Goal: Information Seeking & Learning: Check status

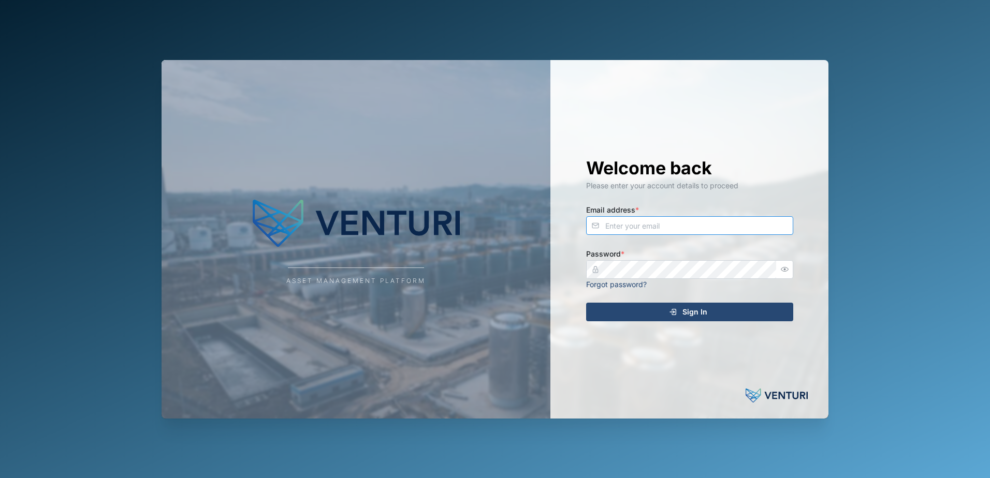
type input "[EMAIL_ADDRESS][DOMAIN_NAME]"
click at [639, 311] on div "Sign In" at bounding box center [688, 312] width 190 height 18
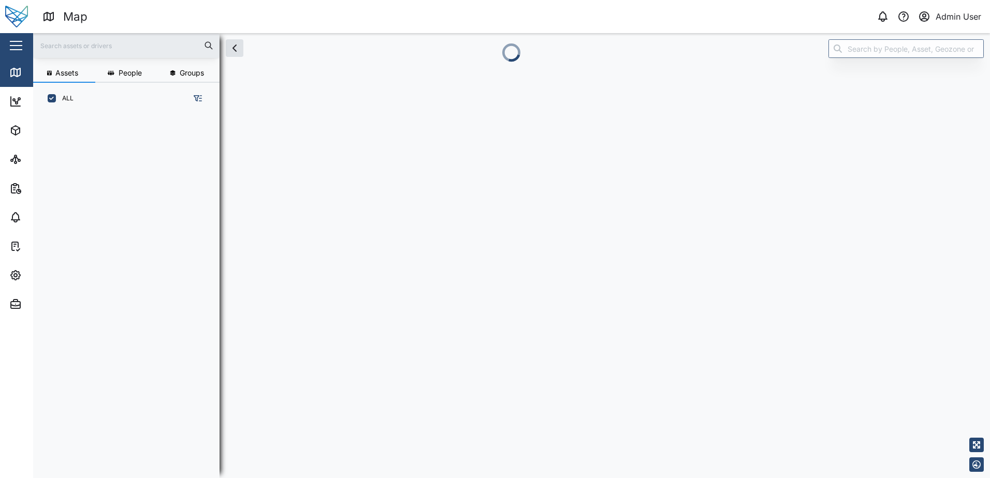
scroll to position [351, 162]
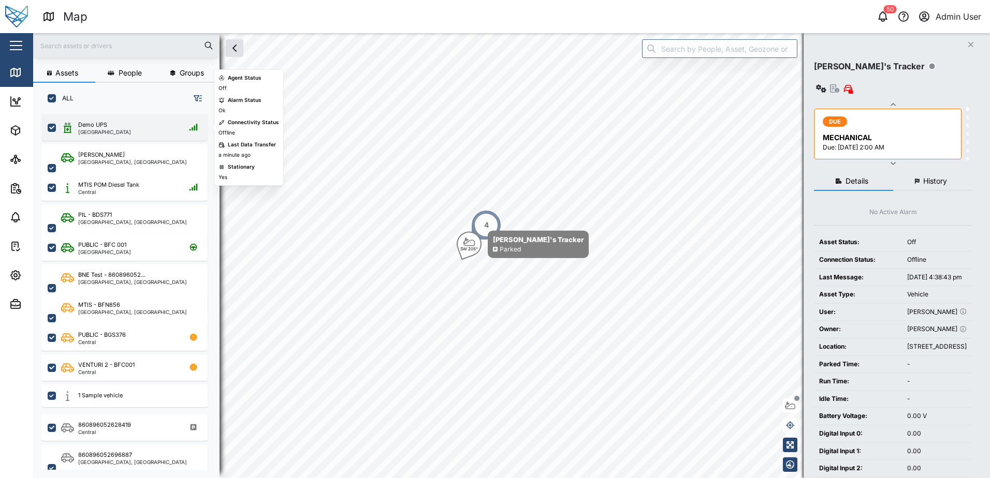
click at [142, 126] on div "Demo UPS [GEOGRAPHIC_DATA]" at bounding box center [131, 128] width 140 height 14
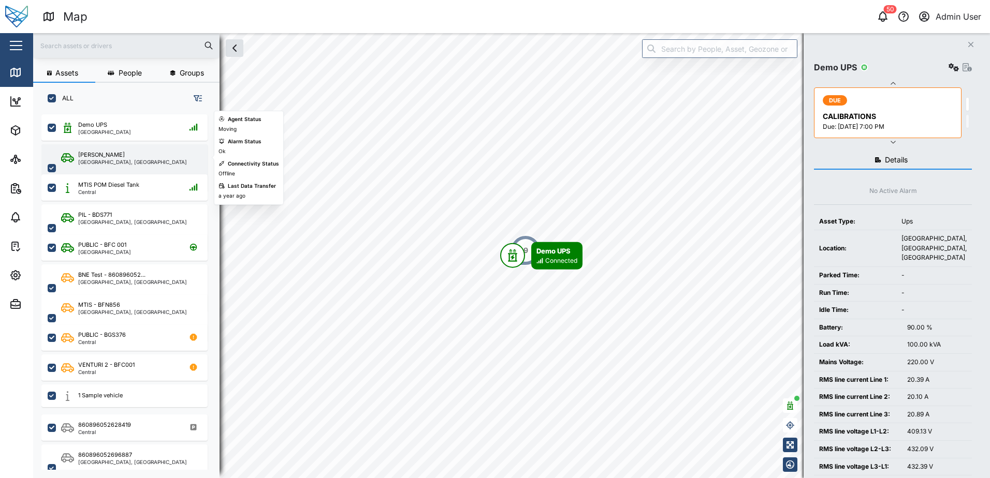
click at [145, 159] on div "Liam Audi [GEOGRAPHIC_DATA], [GEOGRAPHIC_DATA]" at bounding box center [131, 168] width 140 height 35
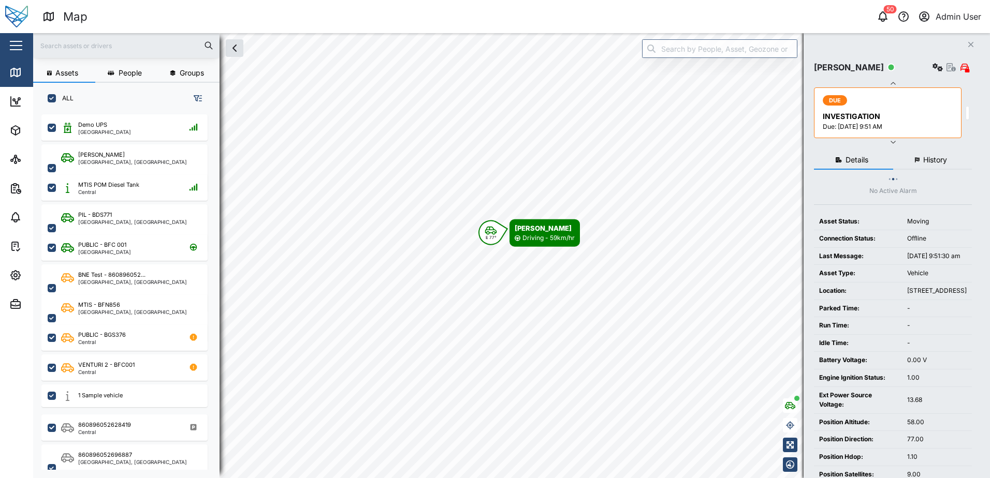
click at [945, 157] on span "History" at bounding box center [935, 159] width 24 height 7
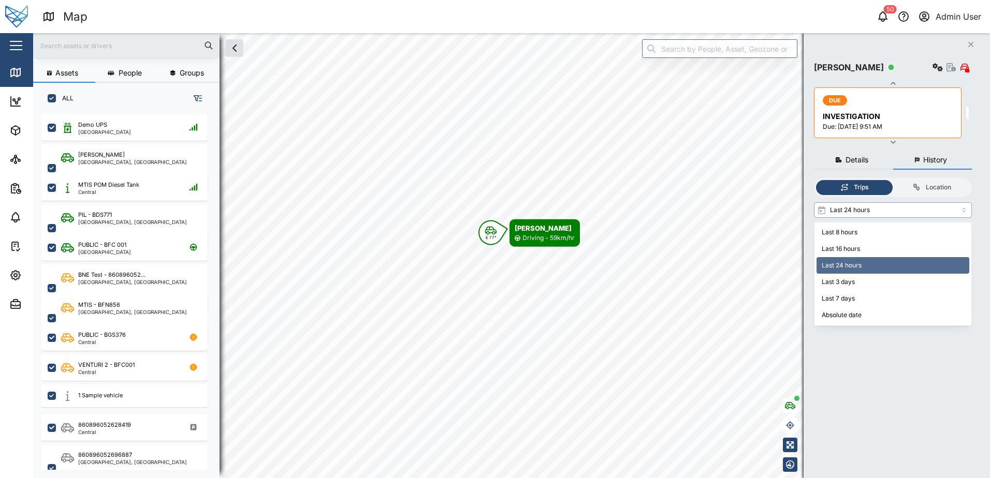
click at [889, 205] on input "Last 24 hours" at bounding box center [893, 210] width 158 height 16
type input "Last 8 hours"
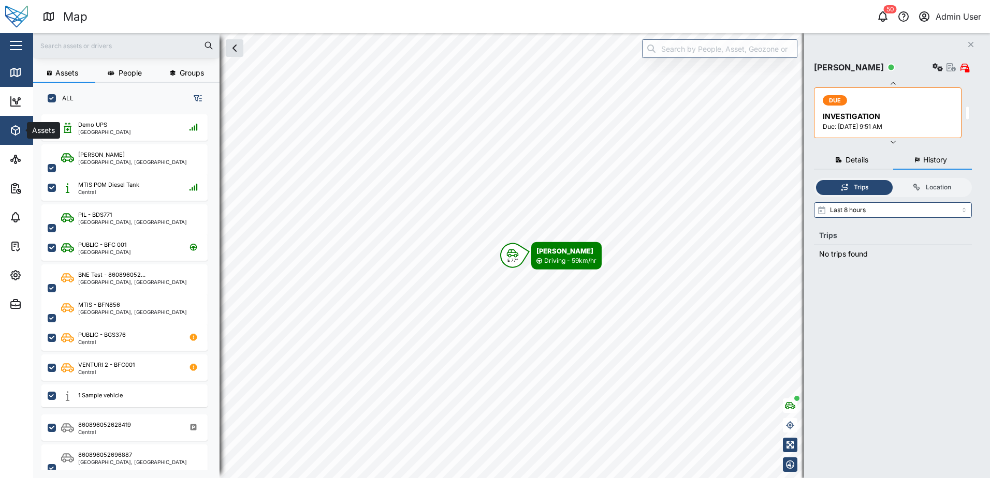
click at [18, 138] on span "Assets" at bounding box center [56, 130] width 94 height 29
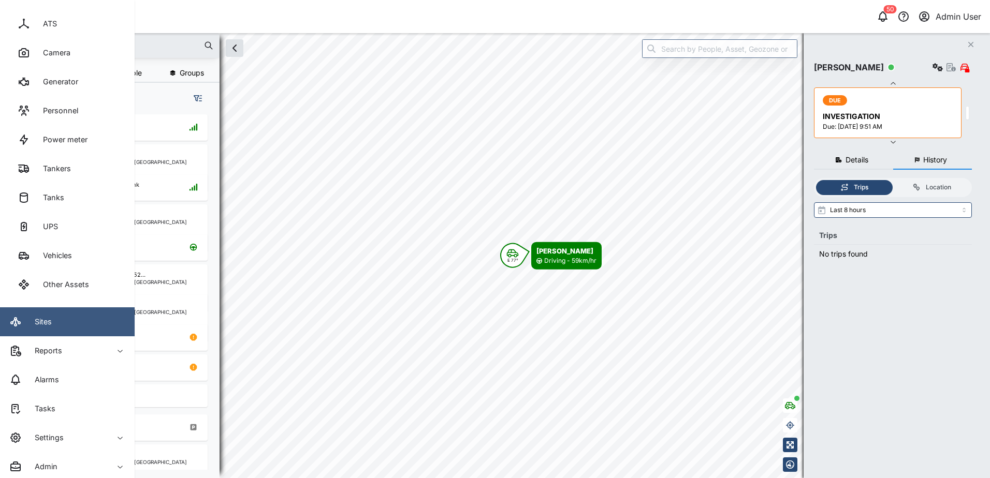
scroll to position [141, 0]
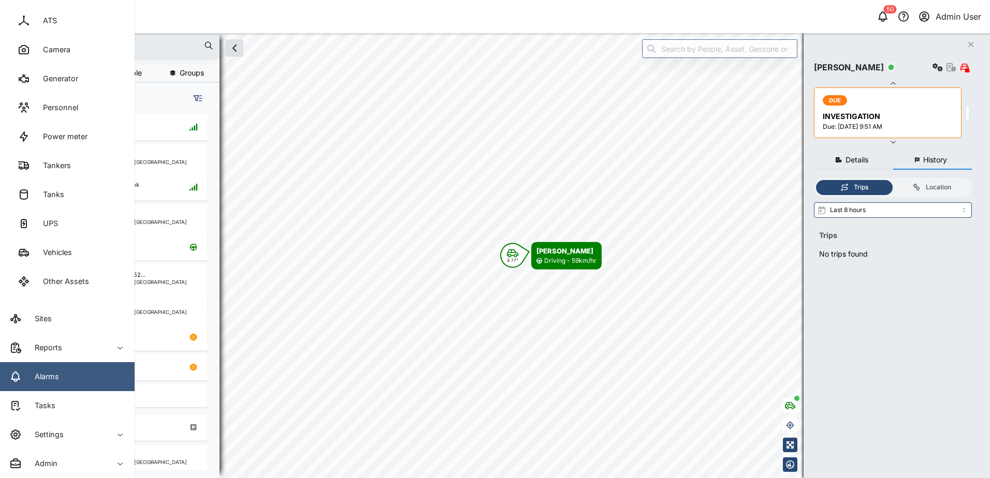
click at [30, 382] on div "Alarms" at bounding box center [43, 376] width 32 height 11
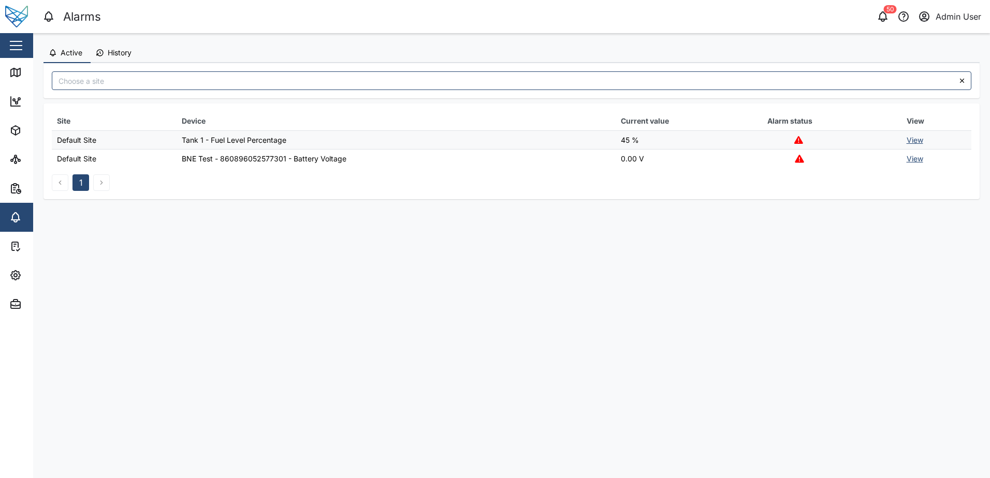
click at [912, 140] on link "View" at bounding box center [914, 140] width 17 height 9
click at [915, 161] on link "View" at bounding box center [914, 158] width 17 height 9
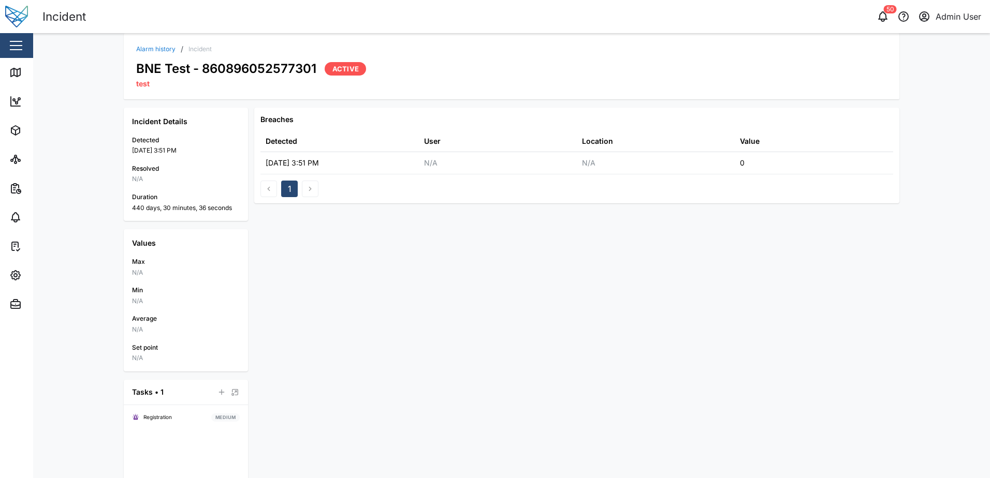
click at [157, 50] on link "Alarm history" at bounding box center [155, 49] width 39 height 6
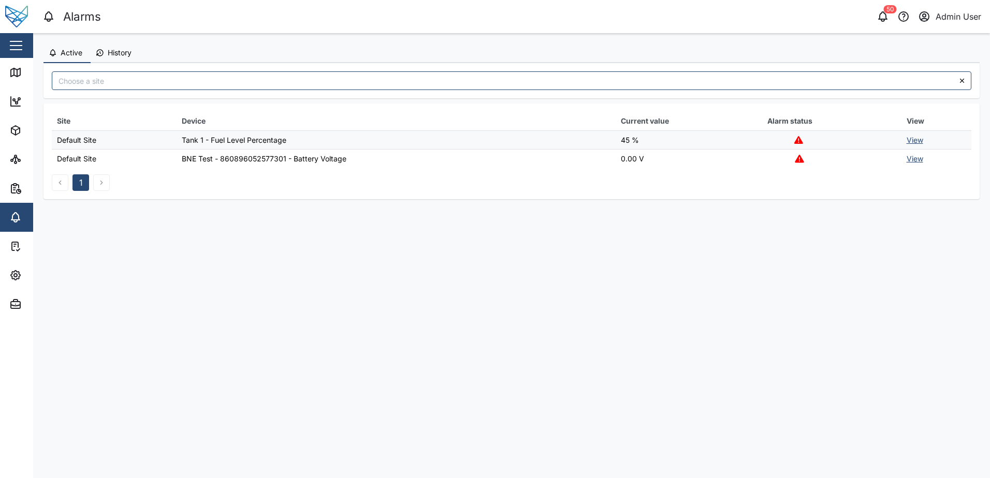
click at [116, 54] on span "History" at bounding box center [120, 52] width 24 height 7
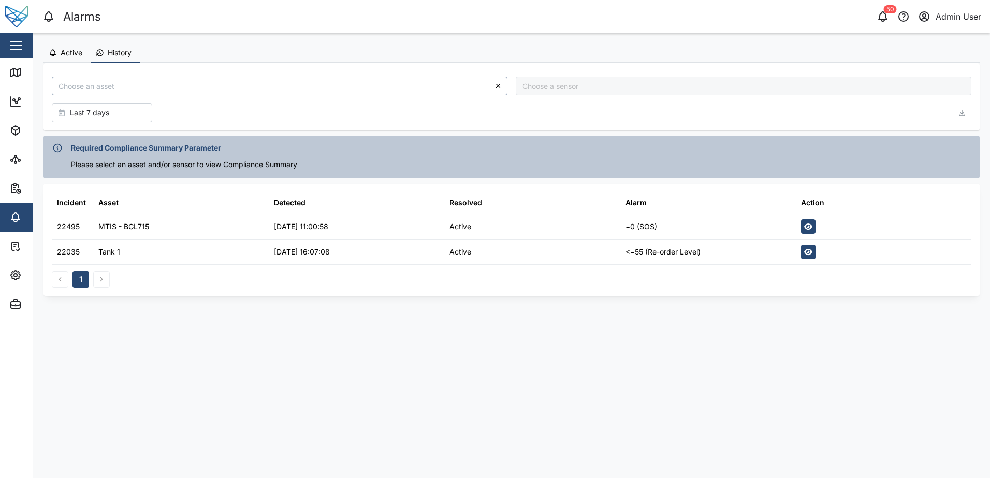
click at [198, 92] on input "search" at bounding box center [279, 86] width 455 height 19
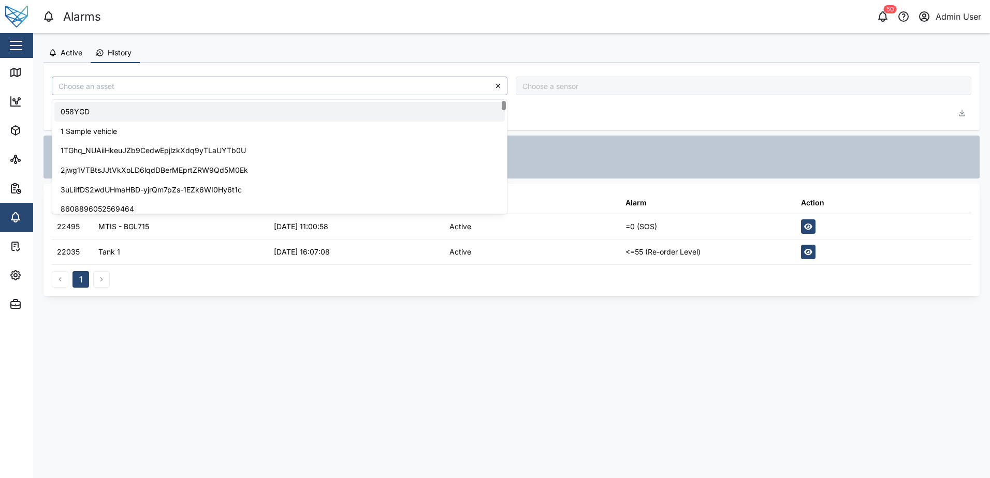
type input "058YGD"
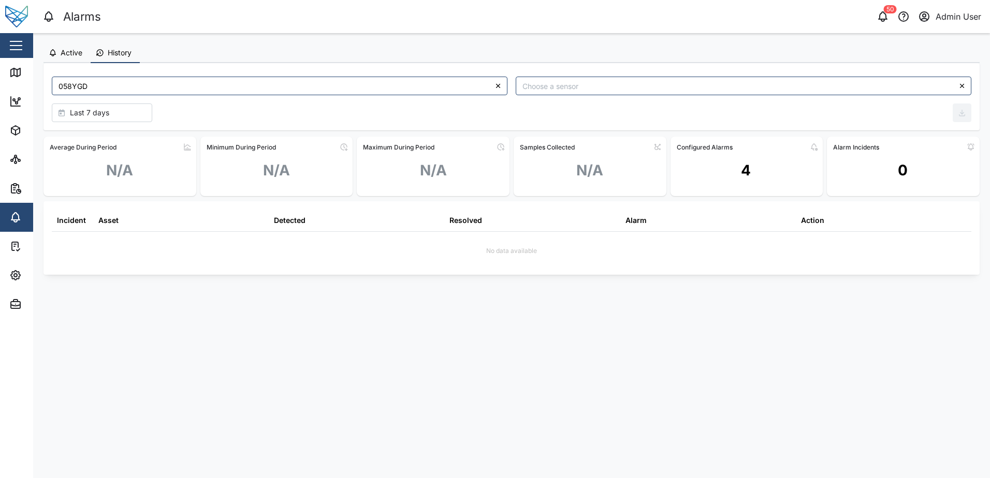
click at [108, 107] on span "Last 7 days" at bounding box center [89, 113] width 39 height 18
click at [83, 282] on span "Last 30 days" at bounding box center [92, 279] width 46 height 19
click at [520, 333] on main "Active History 058YGD Last 30 days Average During Period N/A Minimum During Per…" at bounding box center [511, 255] width 957 height 445
click at [740, 175] on div "4" at bounding box center [746, 174] width 153 height 39
click at [702, 88] on input "search" at bounding box center [743, 86] width 455 height 19
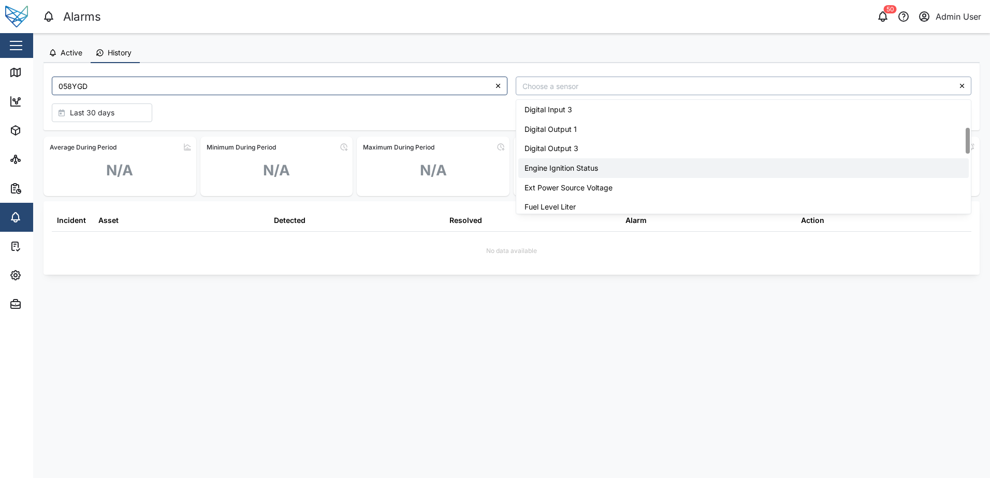
scroll to position [15, 0]
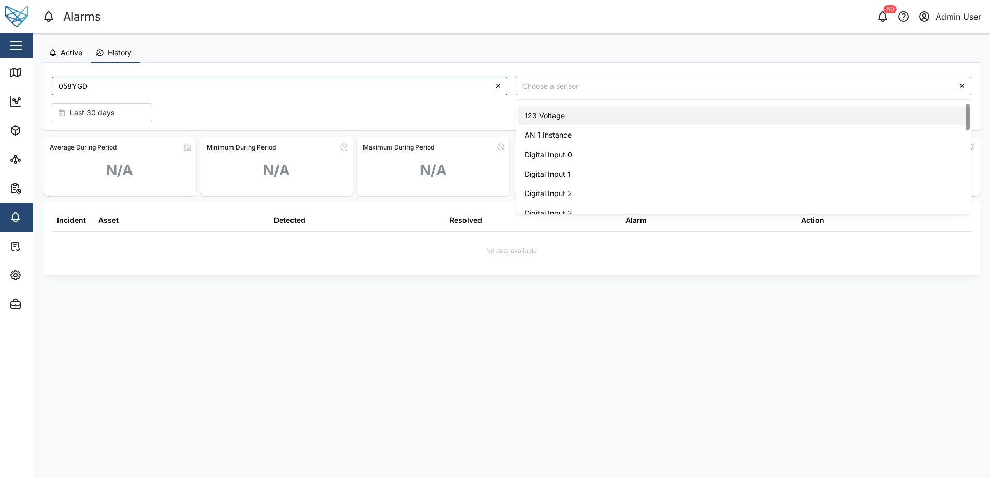
type input "123 Voltage"
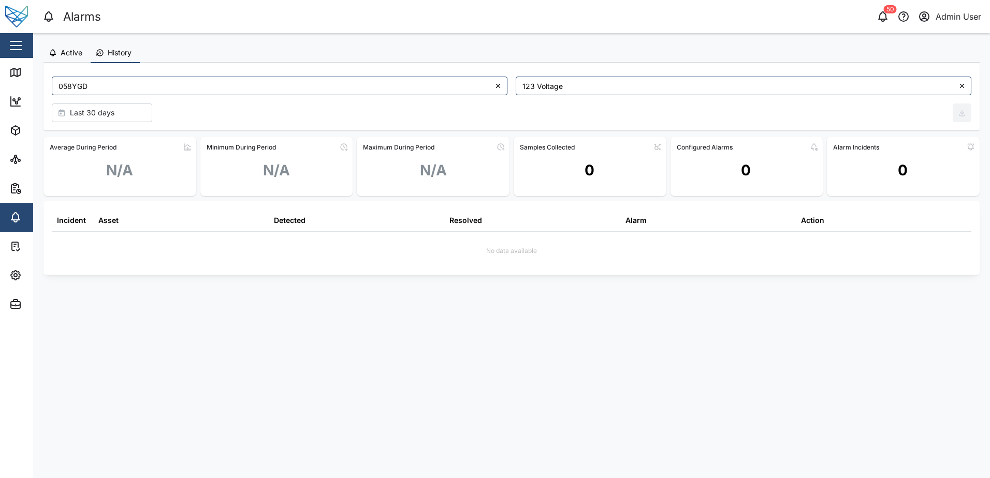
click at [960, 88] on icon at bounding box center [961, 85] width 7 height 7
click at [880, 18] on icon "button" at bounding box center [882, 16] width 12 height 12
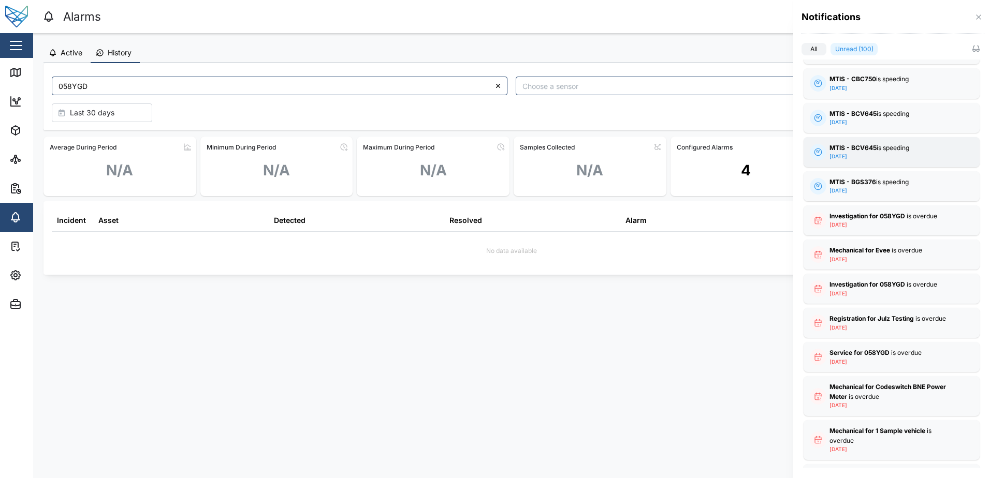
scroll to position [1523, 0]
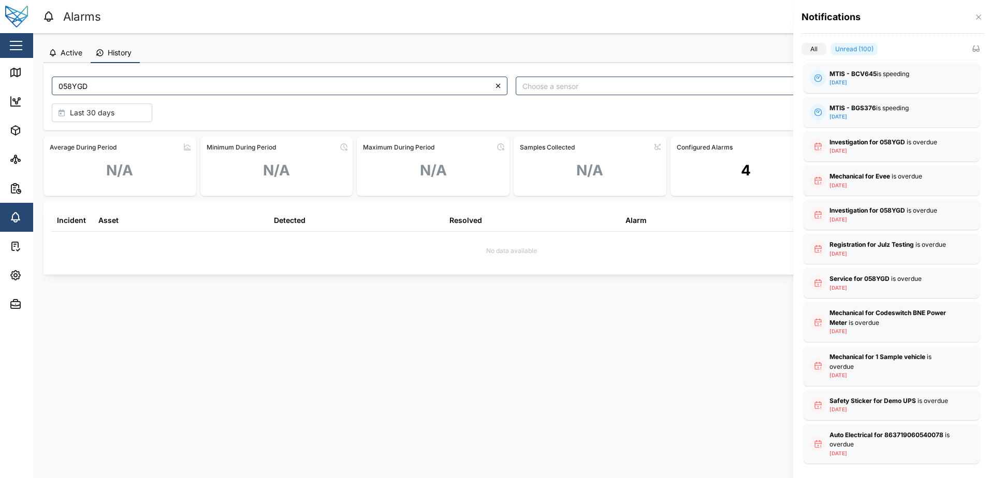
click at [16, 242] on div at bounding box center [495, 239] width 990 height 478
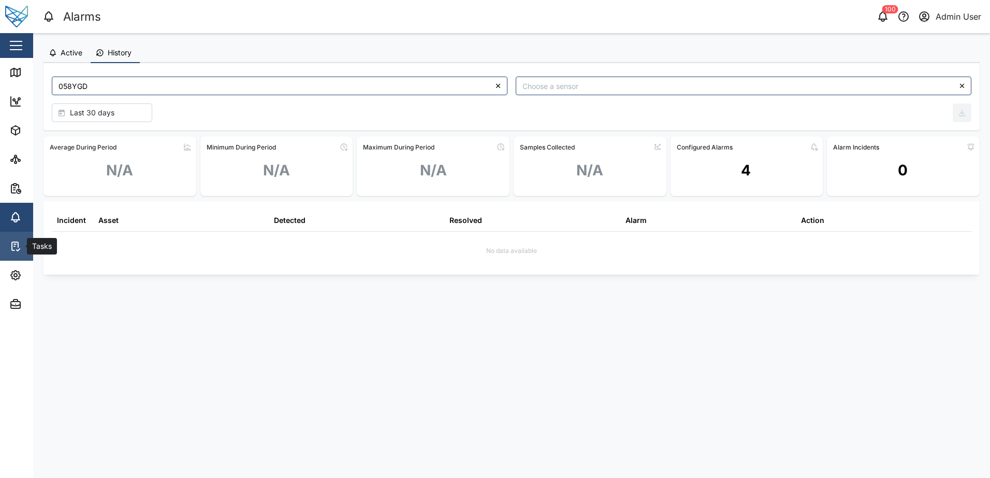
click at [18, 246] on icon at bounding box center [15, 246] width 6 height 8
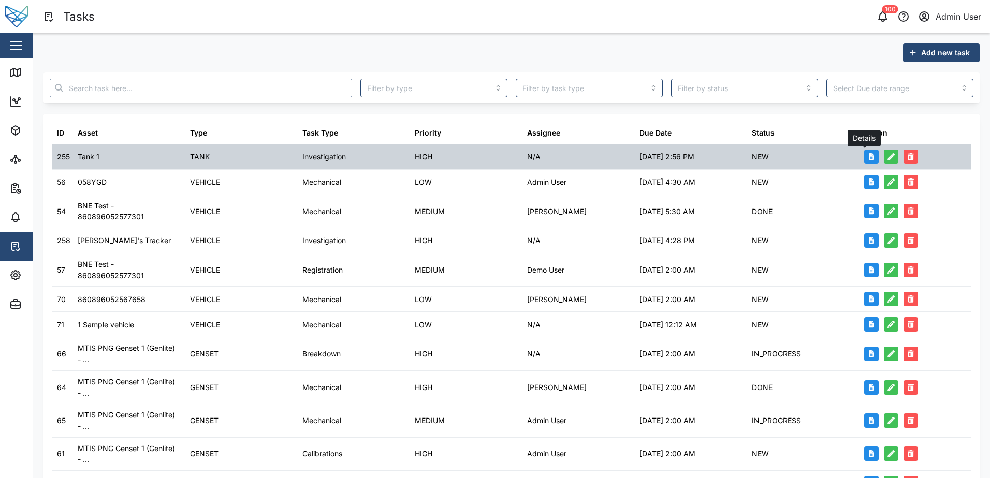
click at [864, 153] on button "button" at bounding box center [871, 157] width 14 height 14
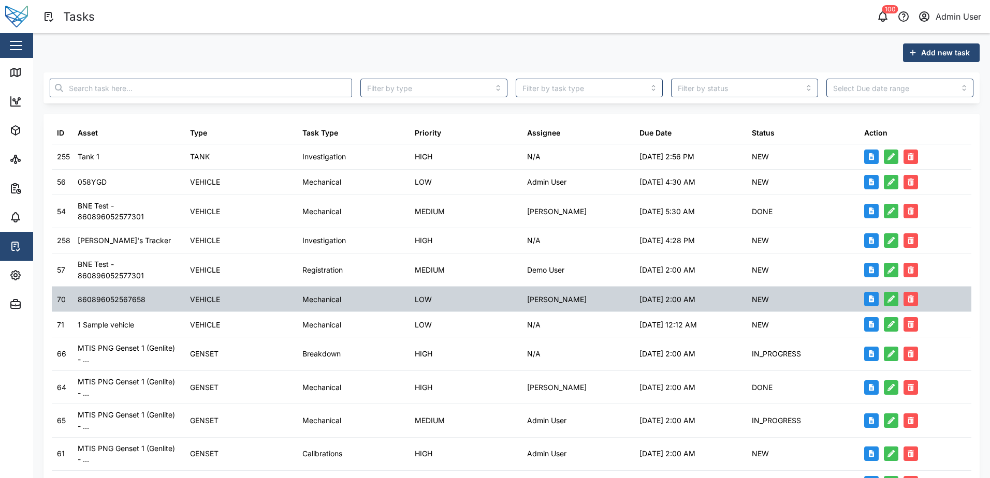
scroll to position [278, 0]
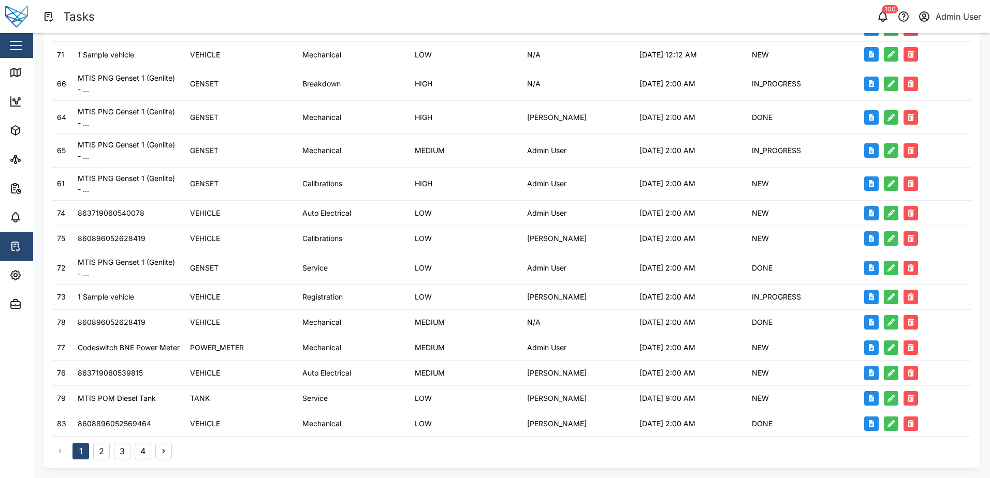
click at [151, 452] on button "4" at bounding box center [143, 451] width 17 height 17
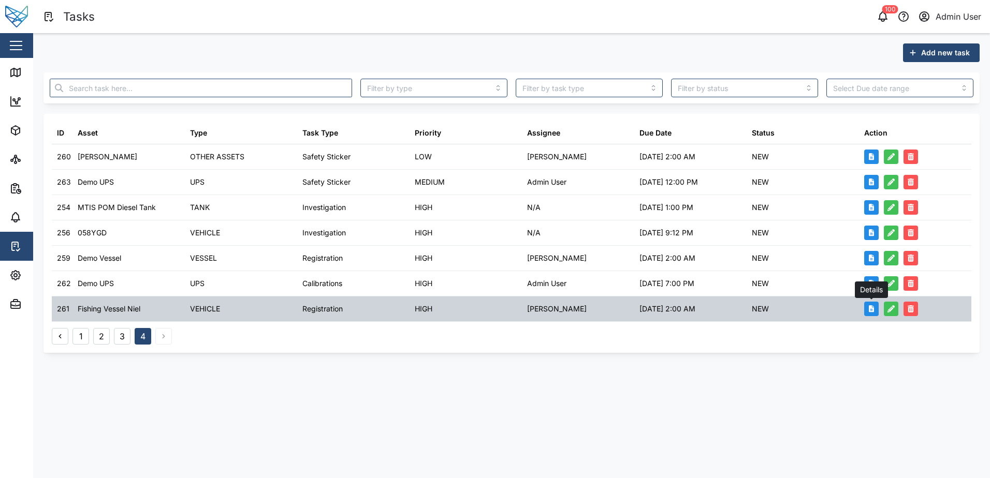
click at [870, 310] on icon "button" at bounding box center [872, 308] width 6 height 7
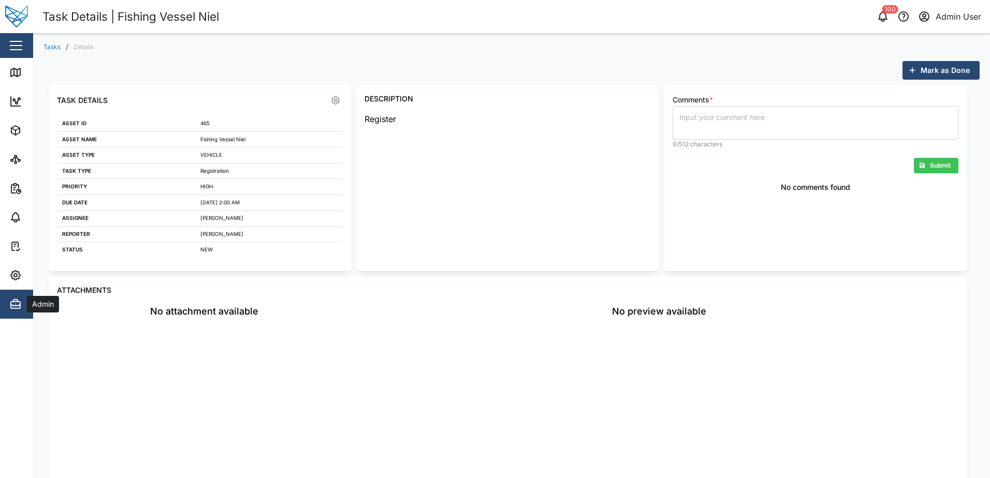
click at [24, 307] on div "Admin" at bounding box center [56, 304] width 94 height 12
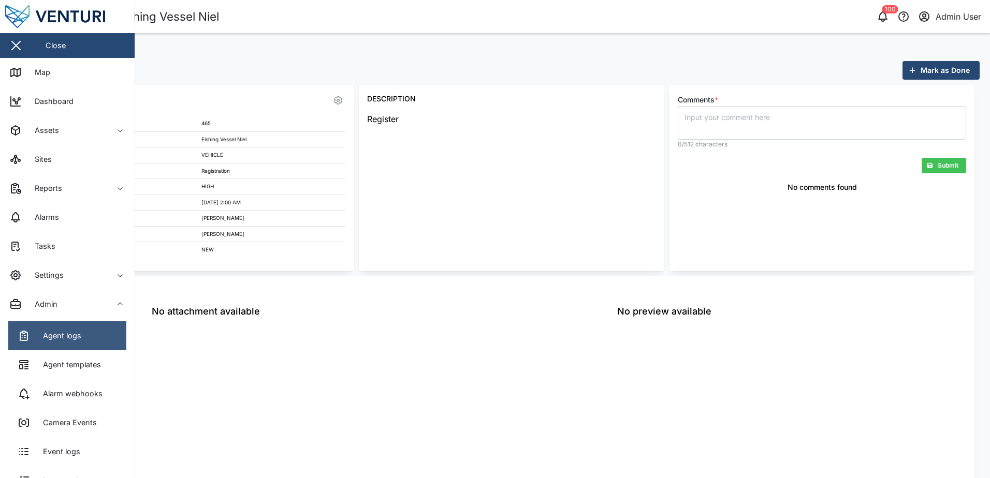
click at [64, 335] on div "Agent logs" at bounding box center [58, 335] width 46 height 11
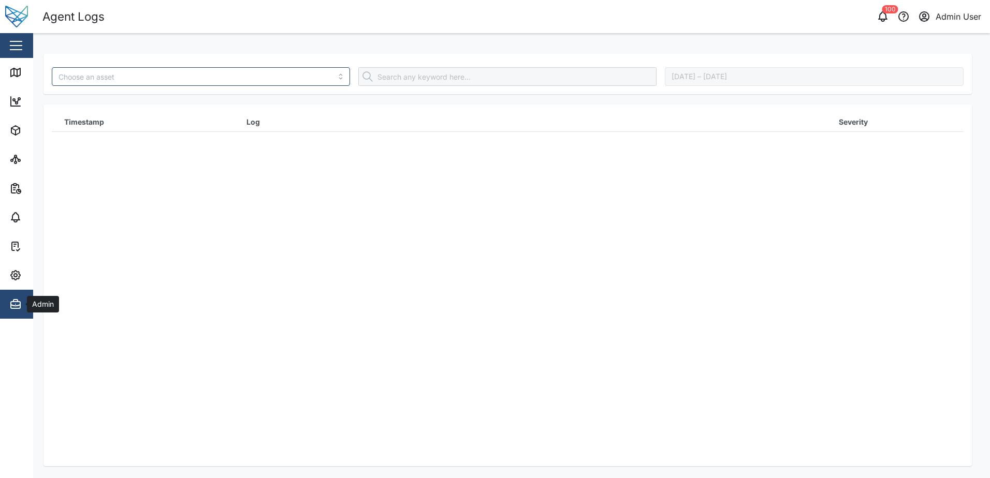
click at [8, 297] on button "Admin" at bounding box center [67, 304] width 135 height 29
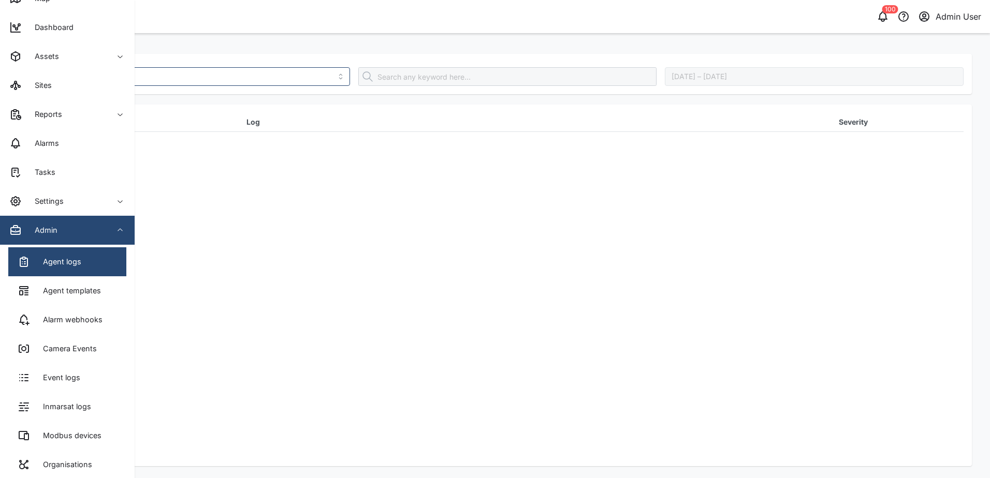
scroll to position [199, 0]
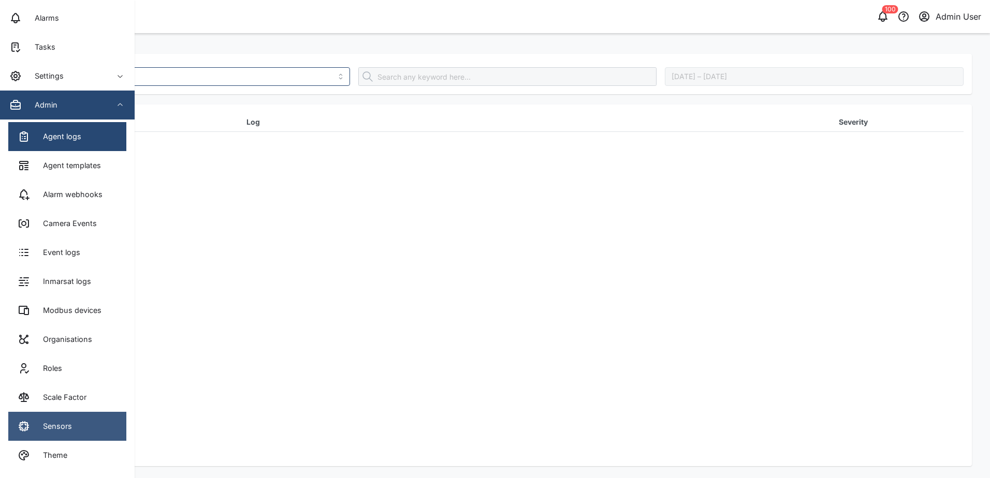
click at [36, 430] on div "Sensors" at bounding box center [53, 426] width 37 height 11
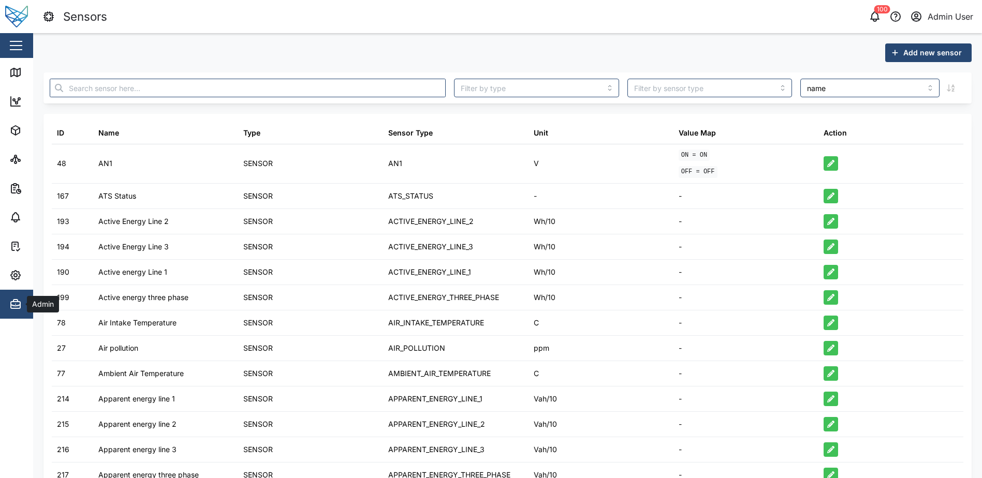
click at [18, 305] on icon "button" at bounding box center [15, 304] width 12 height 12
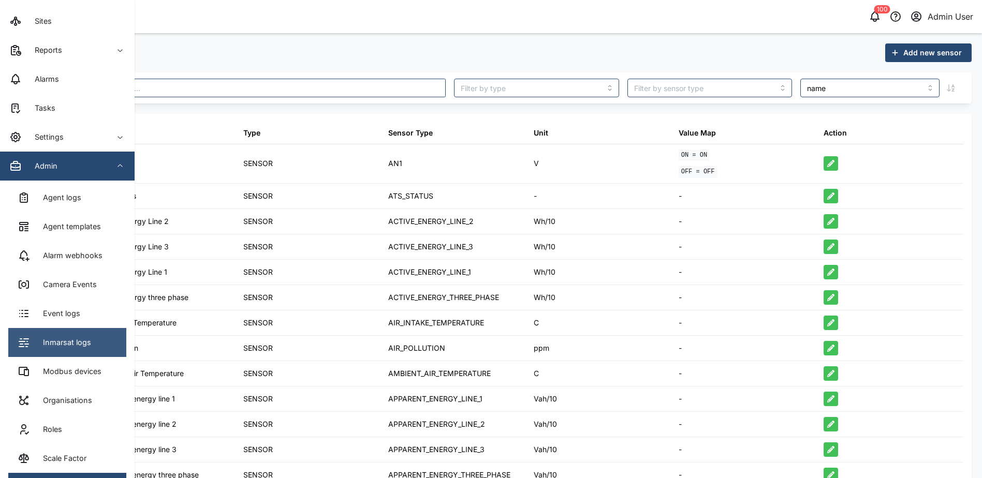
scroll to position [155, 0]
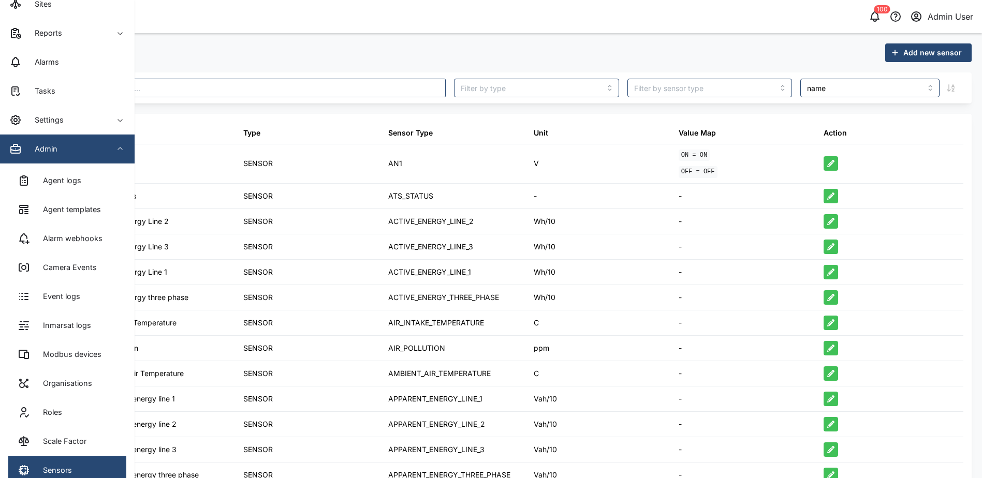
click at [249, 21] on div "Sensors" at bounding box center [275, 17] width 466 height 18
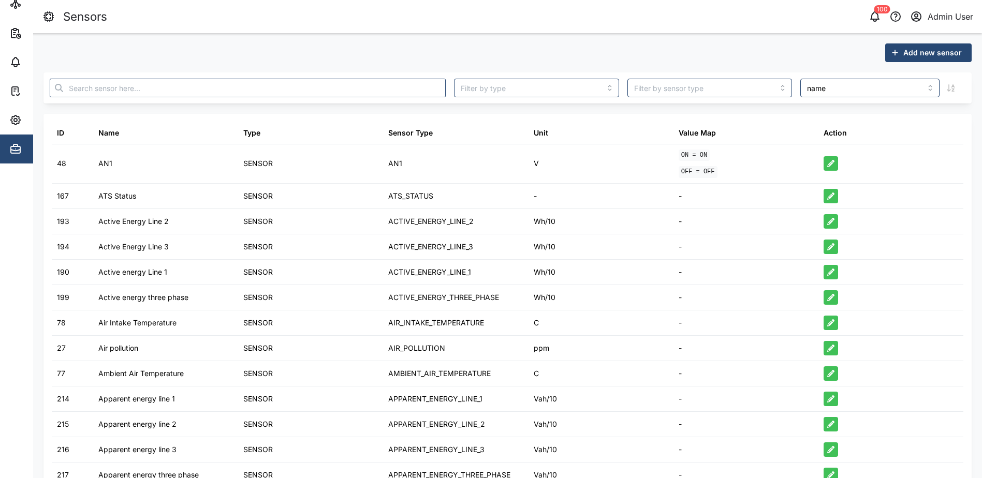
scroll to position [0, 0]
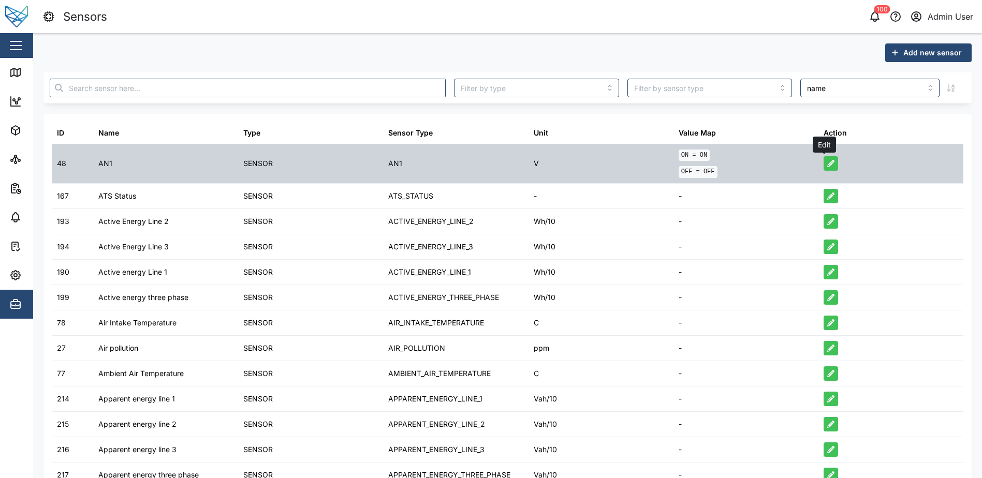
click at [827, 165] on icon "button" at bounding box center [830, 163] width 7 height 7
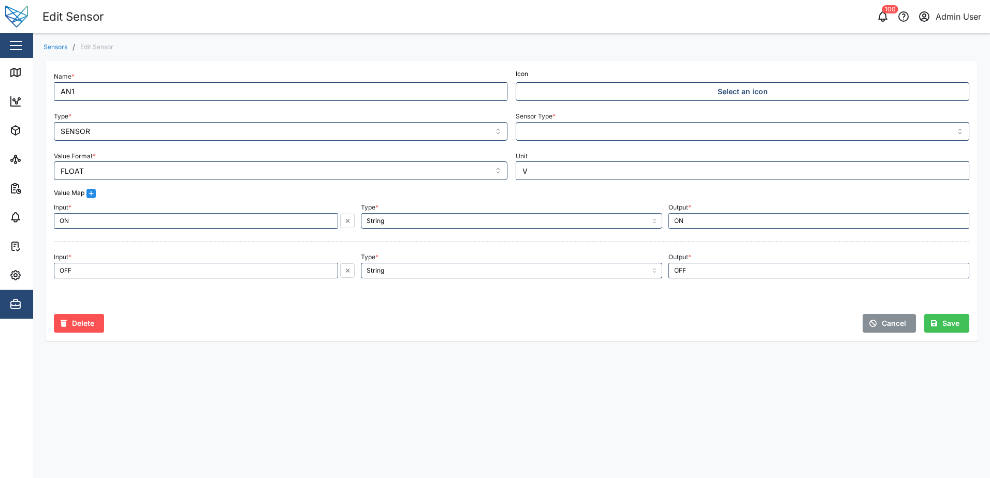
click at [893, 323] on span "Cancel" at bounding box center [893, 324] width 24 height 18
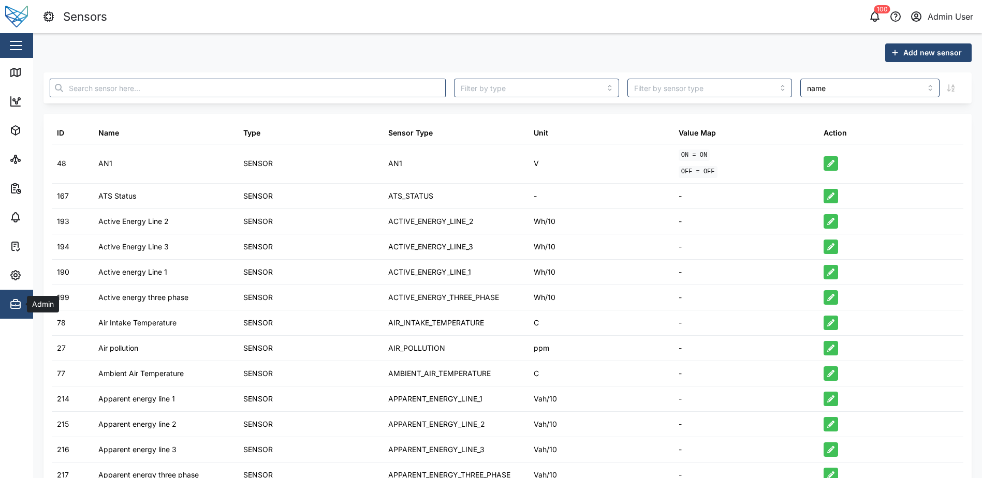
click at [20, 310] on icon "button" at bounding box center [15, 304] width 12 height 12
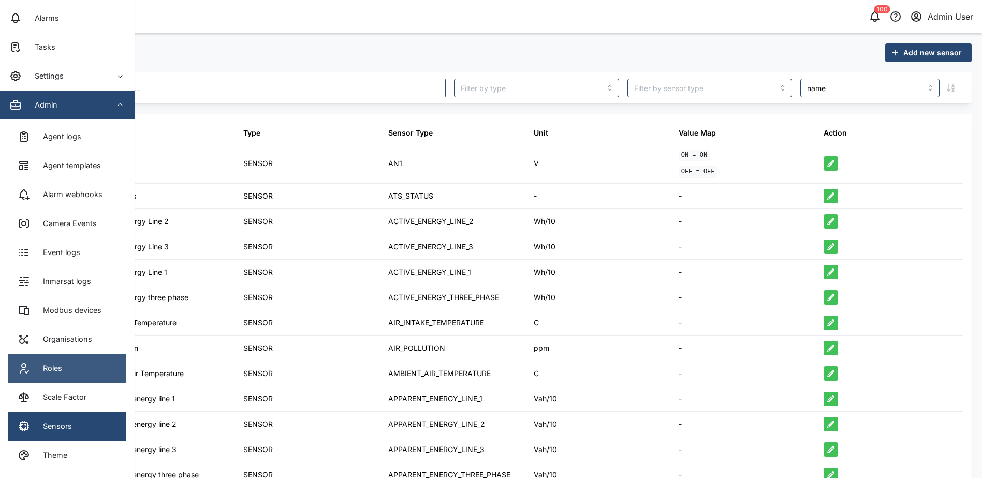
scroll to position [8, 0]
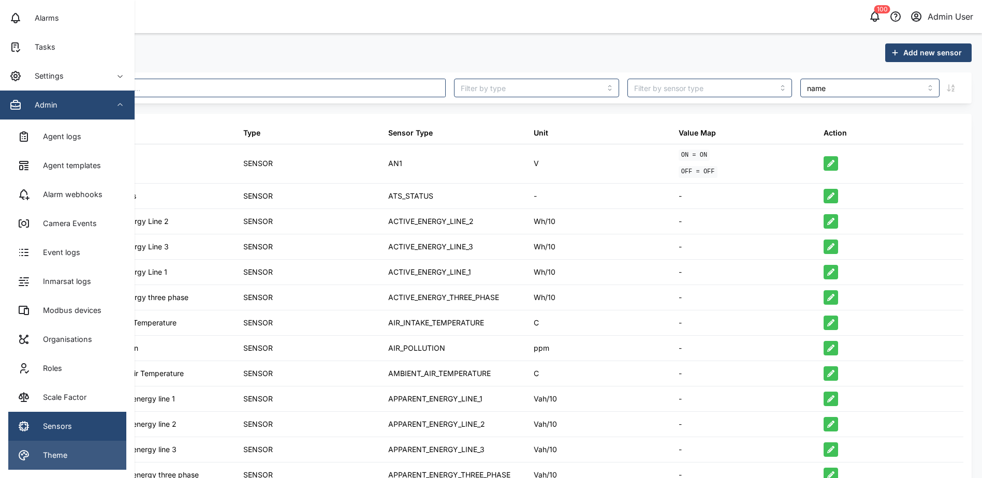
click at [52, 454] on div "Theme" at bounding box center [51, 455] width 32 height 11
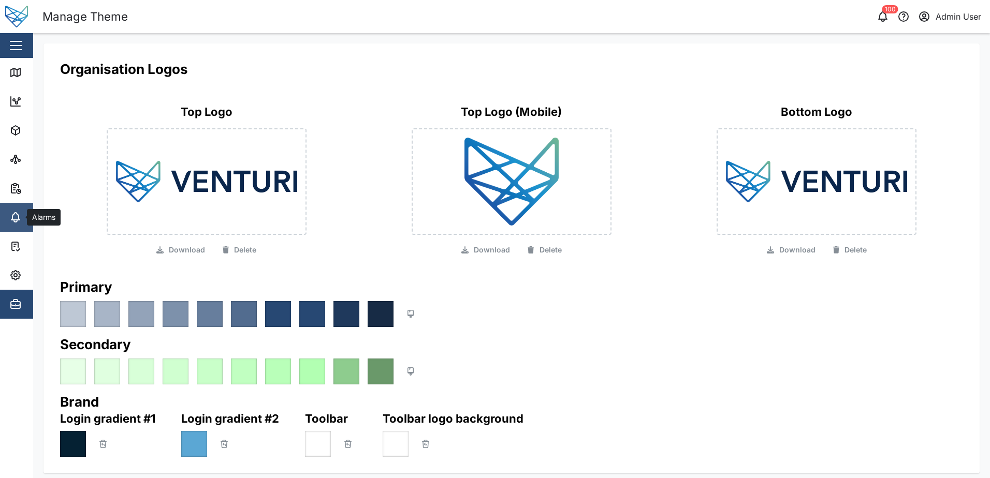
click at [14, 214] on icon at bounding box center [15, 216] width 8 height 7
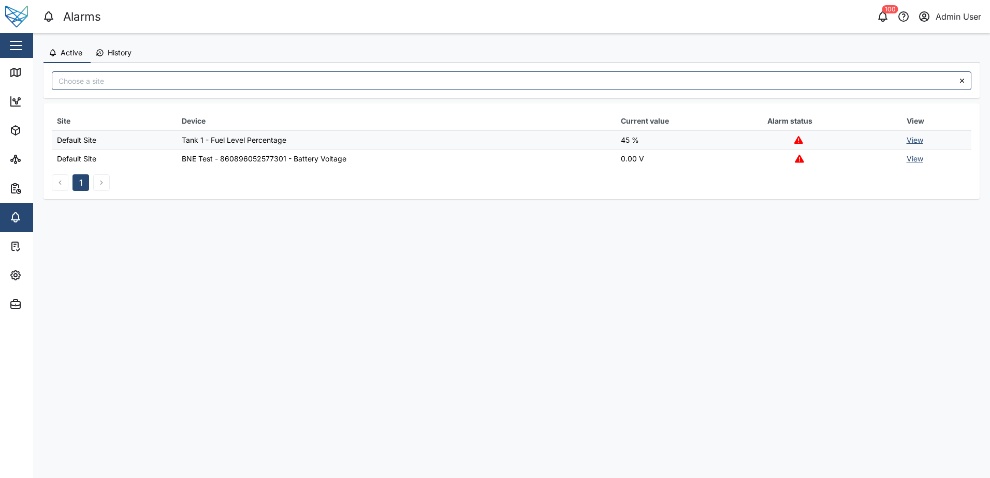
click at [416, 29] on header "Alarms 100 Admin User" at bounding box center [495, 16] width 990 height 33
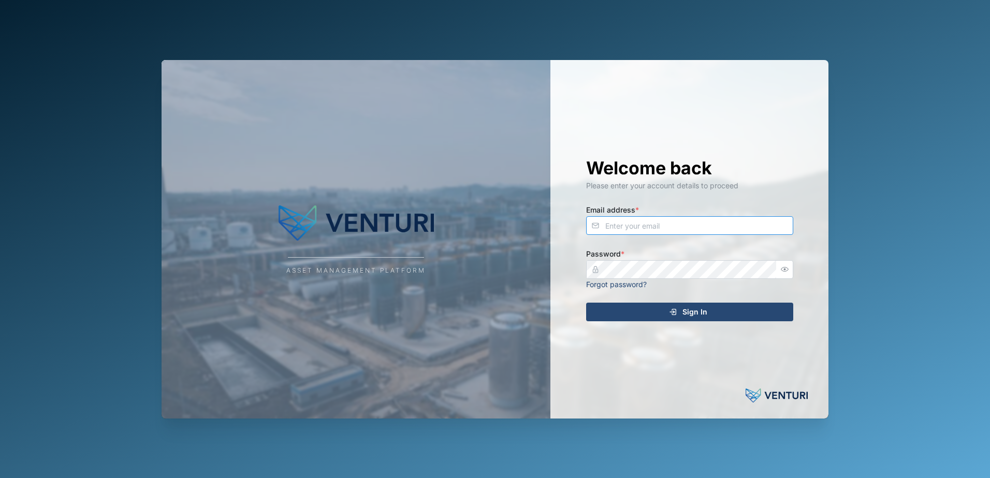
type input "[EMAIL_ADDRESS][DOMAIN_NAME]"
click at [648, 311] on div "Sign In" at bounding box center [688, 312] width 190 height 18
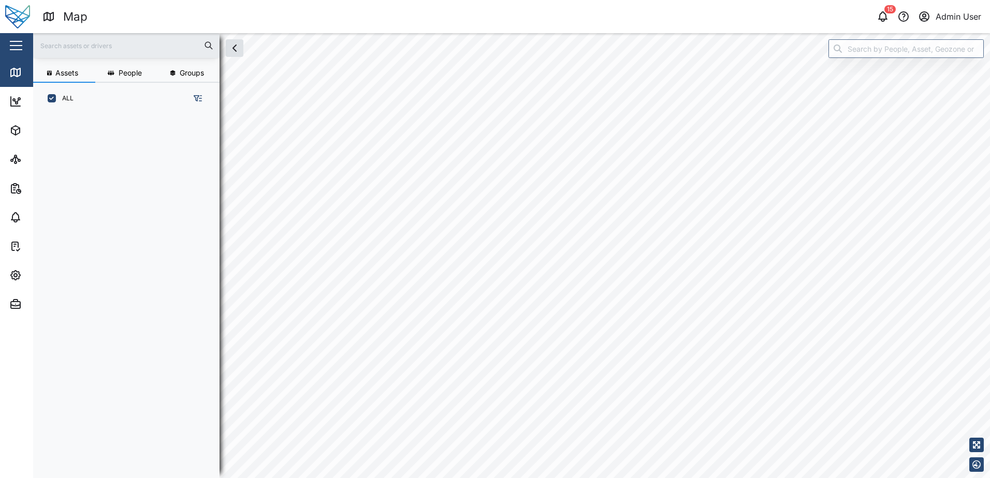
scroll to position [351, 162]
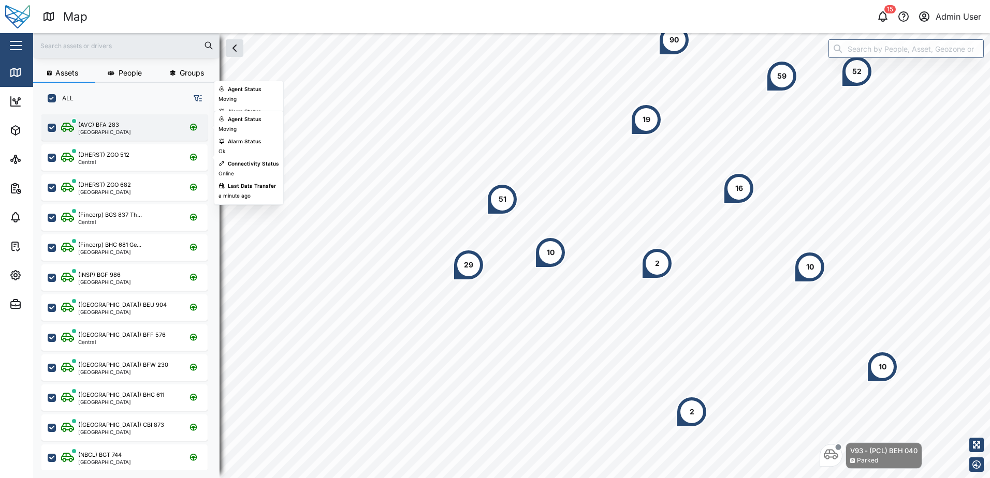
click at [148, 126] on div "(AVC) BFA 283 Port Moresby" at bounding box center [131, 128] width 140 height 14
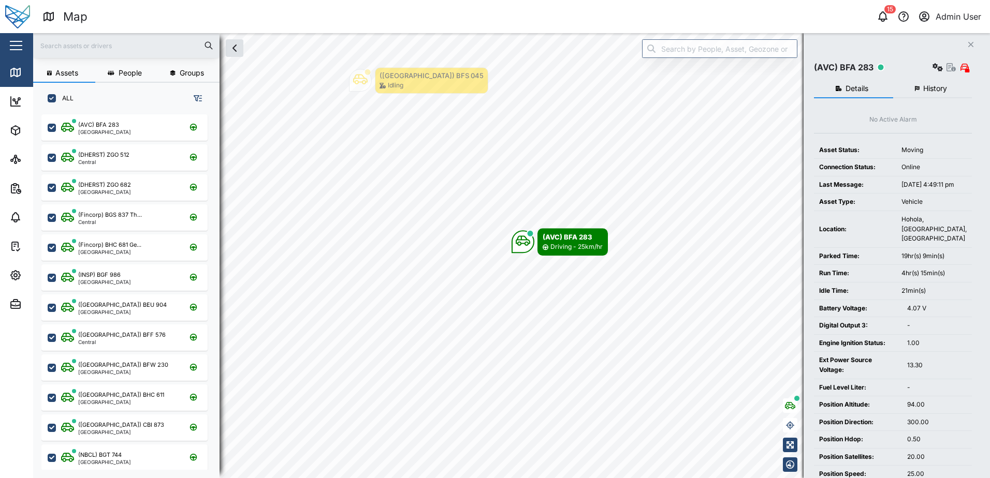
click at [937, 85] on span "History" at bounding box center [935, 88] width 24 height 7
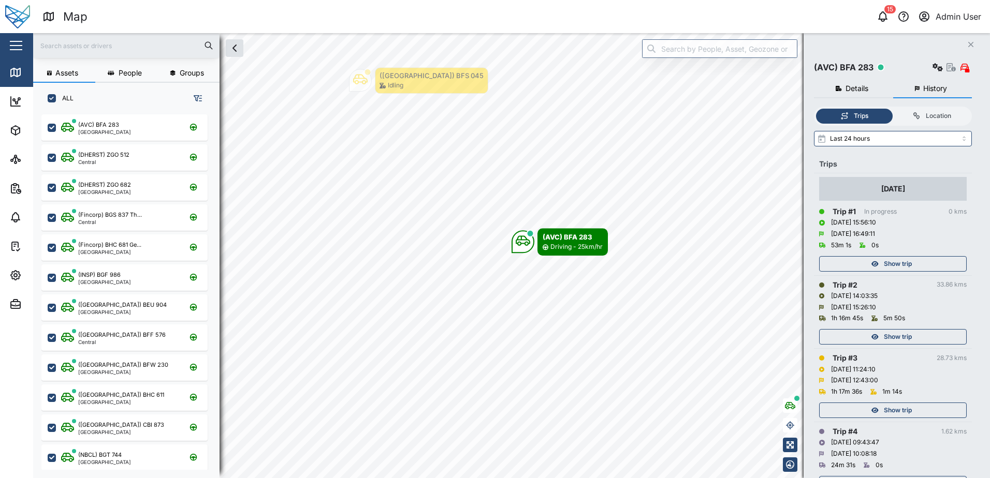
click at [903, 332] on span "Show trip" at bounding box center [898, 337] width 28 height 14
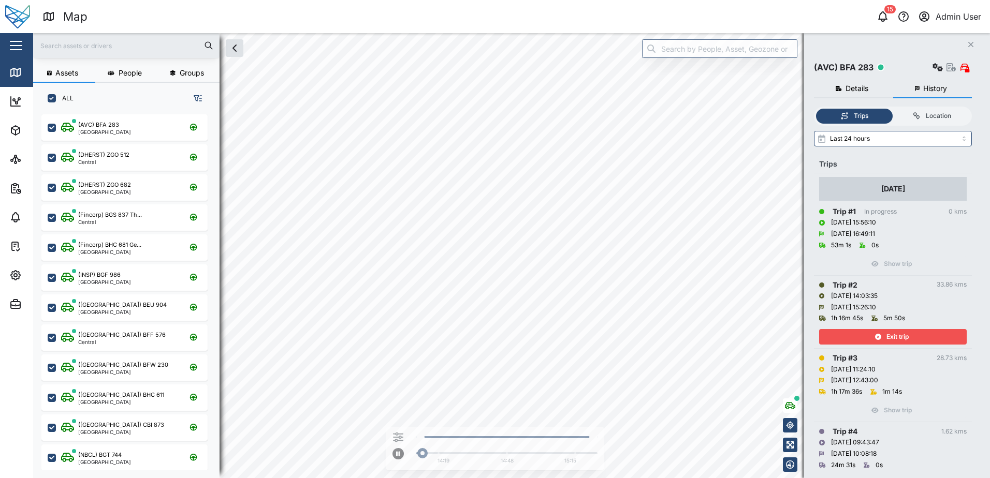
click at [909, 336] on div "Exit trip" at bounding box center [891, 337] width 135 height 14
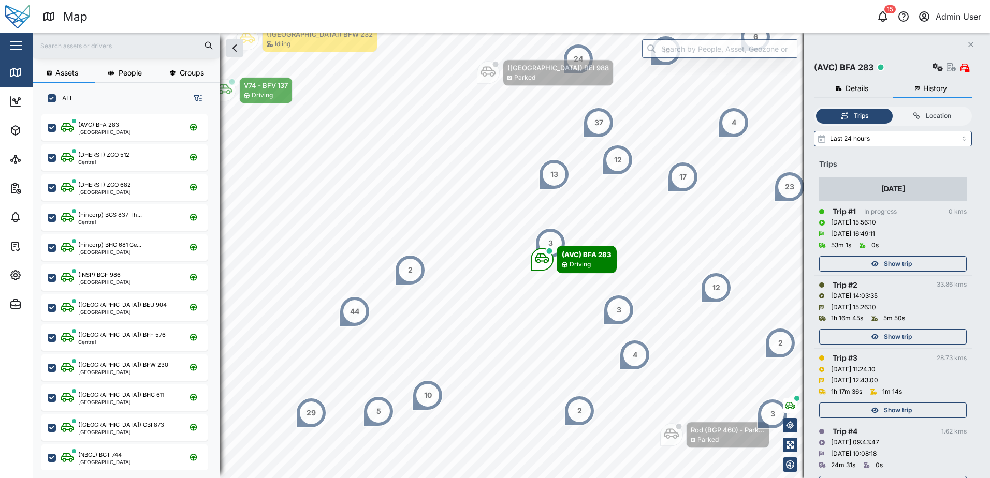
click at [907, 306] on div "16/09/2025 15:26:10" at bounding box center [893, 307] width 148 height 11
click at [857, 90] on span "Details" at bounding box center [856, 88] width 23 height 7
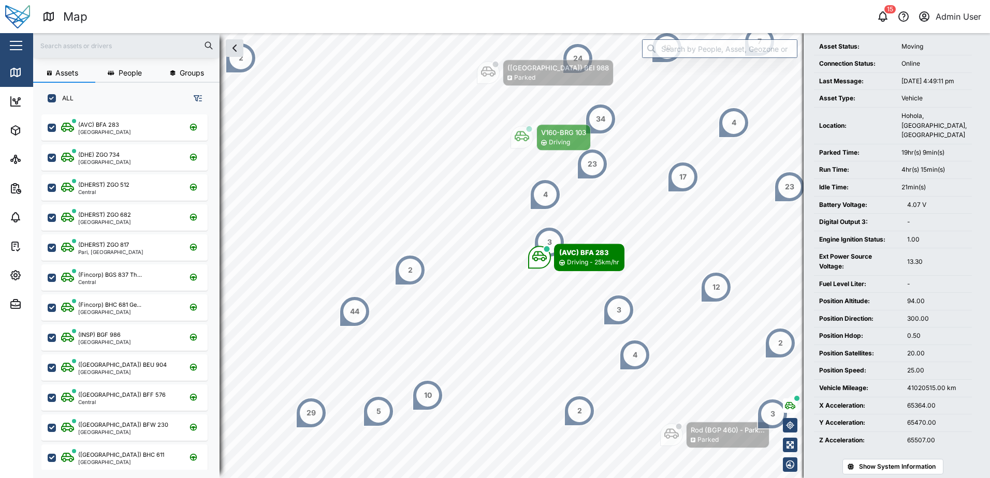
scroll to position [160, 0]
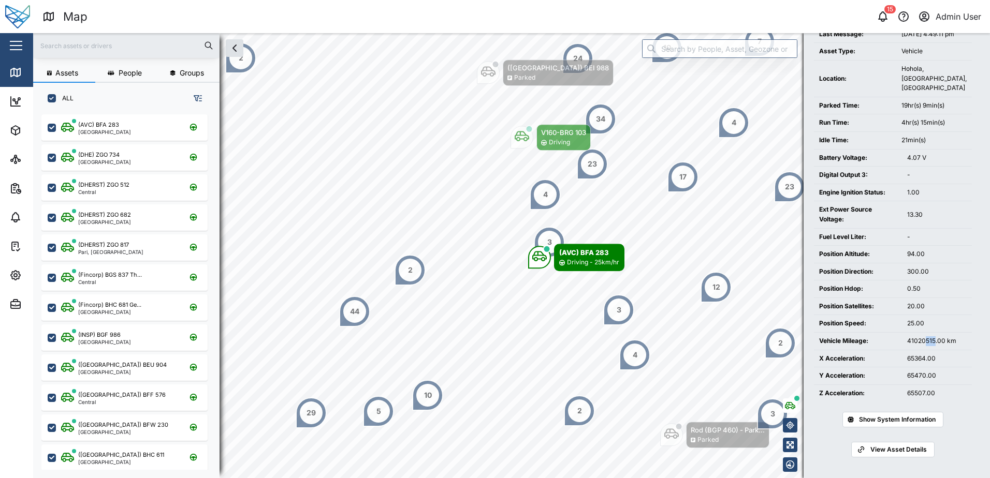
drag, startPoint x: 924, startPoint y: 342, endPoint x: 935, endPoint y: 342, distance: 10.4
click at [935, 342] on div "41020515.00 km" at bounding box center [937, 341] width 60 height 10
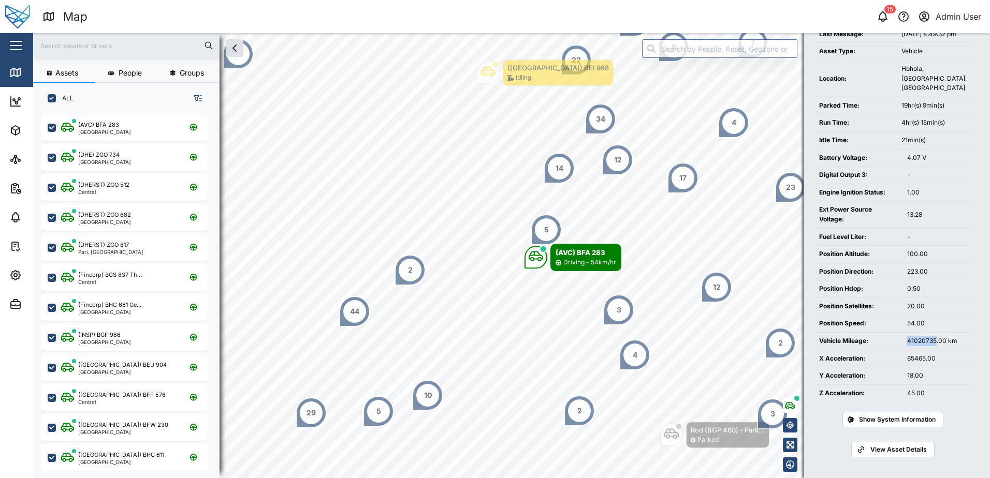
click at [934, 344] on div "41020735.00 km" at bounding box center [937, 341] width 60 height 10
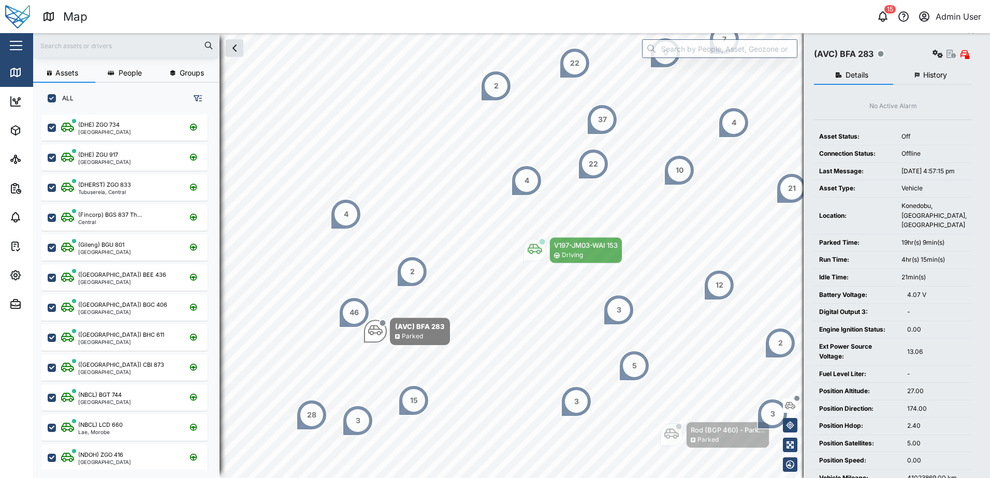
scroll to position [0, 0]
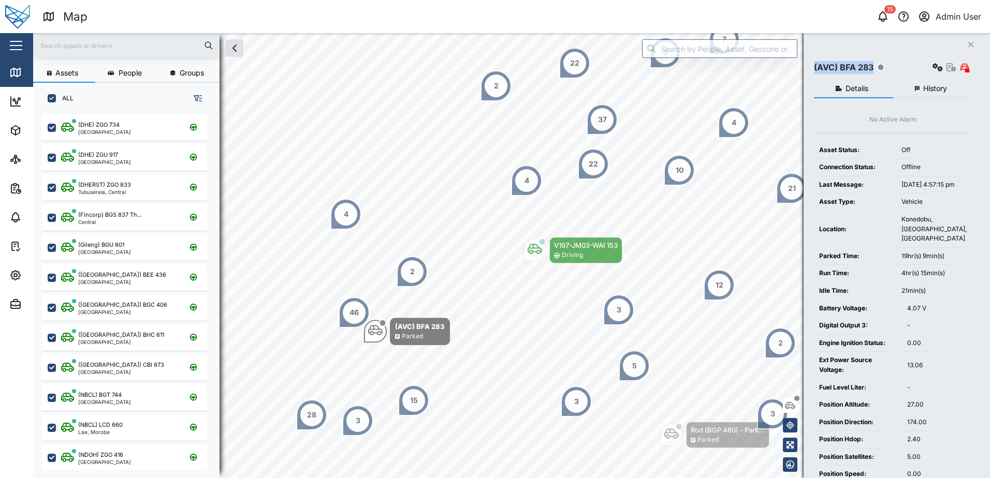
drag, startPoint x: 814, startPoint y: 66, endPoint x: 872, endPoint y: 68, distance: 58.0
click at [872, 68] on div "(AVC) BFA 283" at bounding box center [844, 67] width 60 height 13
copy div "(AVC) BFA 283"
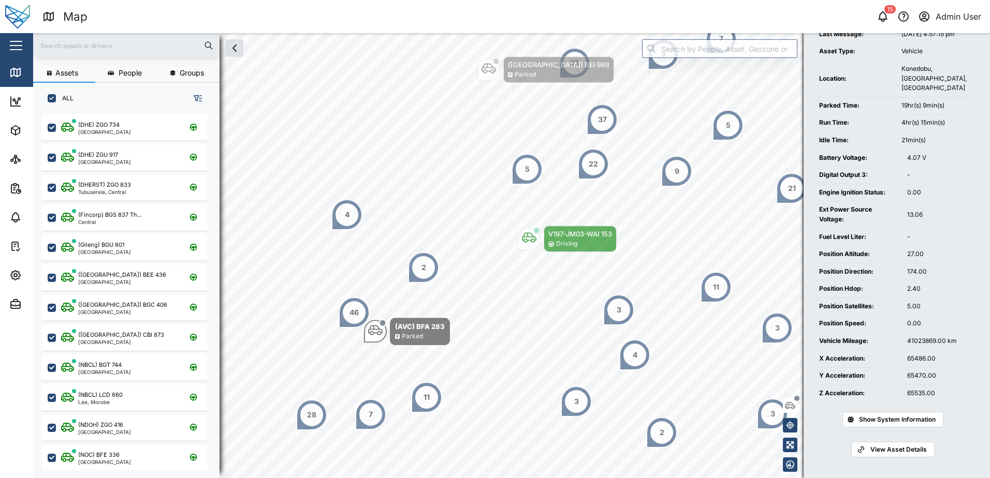
scroll to position [160, 0]
drag, startPoint x: 907, startPoint y: 341, endPoint x: 936, endPoint y: 342, distance: 29.5
click at [936, 342] on div "41023869.00 km" at bounding box center [937, 341] width 60 height 10
copy div "41023869"
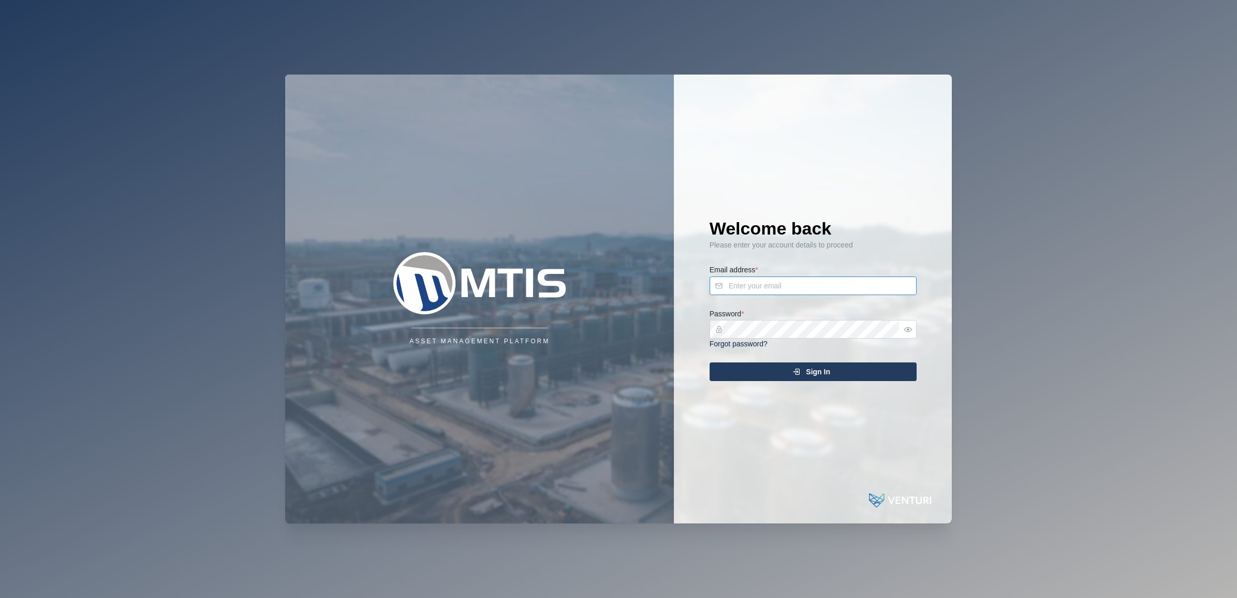
type input "[EMAIL_ADDRESS][DOMAIN_NAME]"
click at [769, 365] on div "Sign In" at bounding box center [811, 372] width 190 height 18
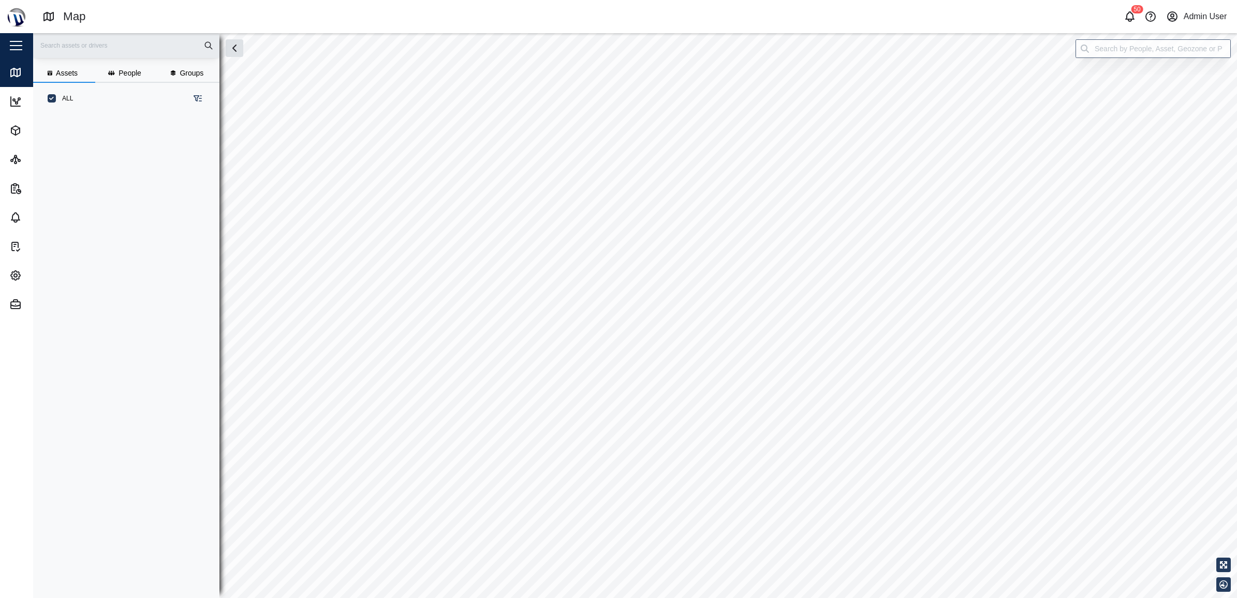
scroll to position [469, 160]
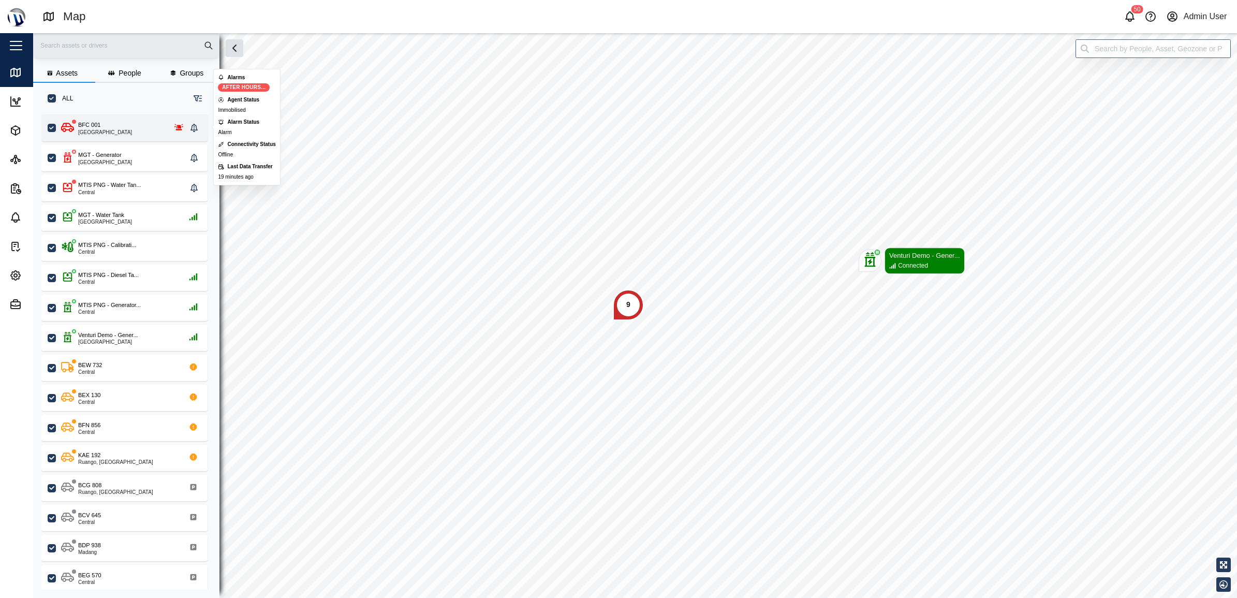
click at [125, 130] on div "BFC 001 Port Moresby" at bounding box center [124, 128] width 126 height 14
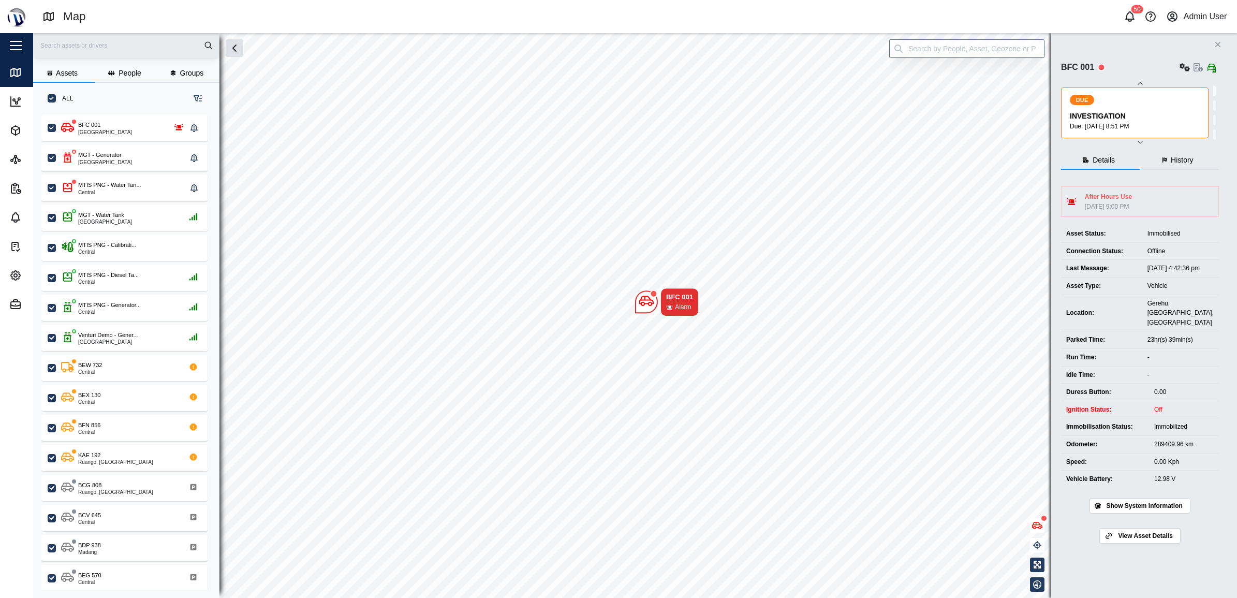
click at [1179, 159] on span "History" at bounding box center [1182, 159] width 23 height 7
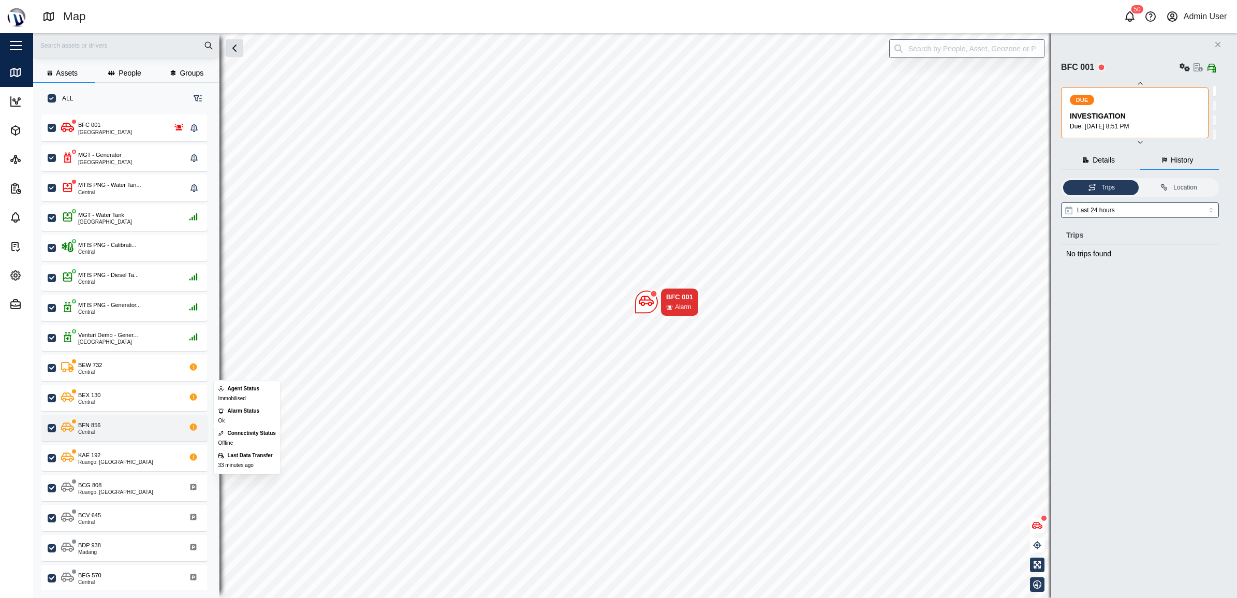
click at [120, 428] on div "BFN 856 Central" at bounding box center [131, 428] width 140 height 14
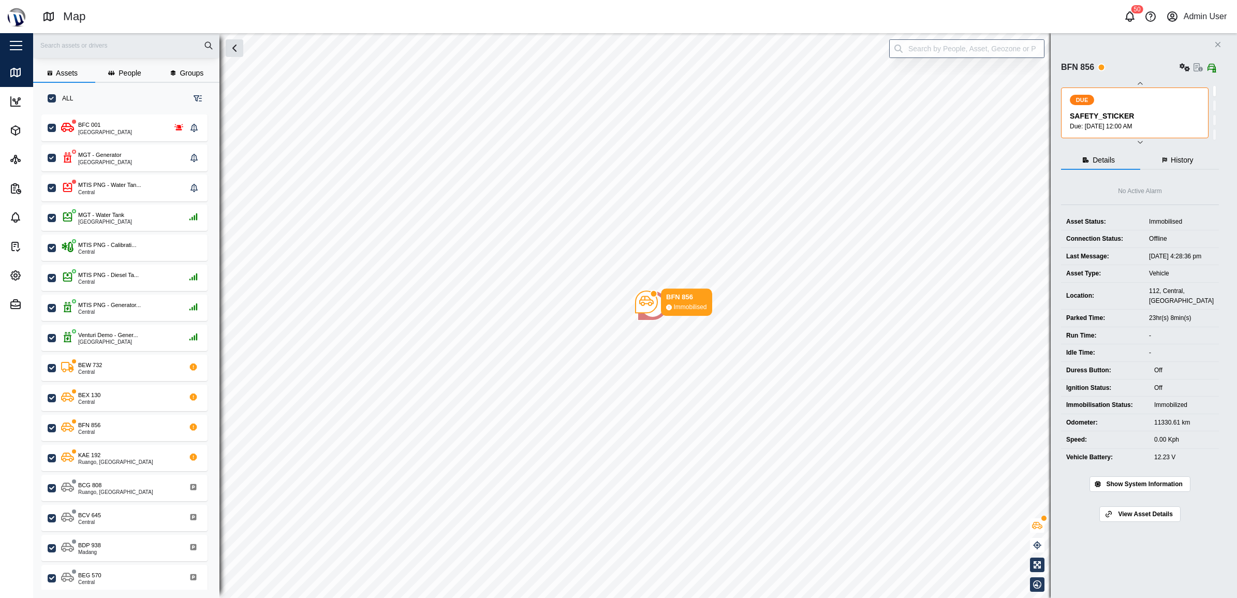
click at [1187, 159] on span "History" at bounding box center [1182, 159] width 23 height 7
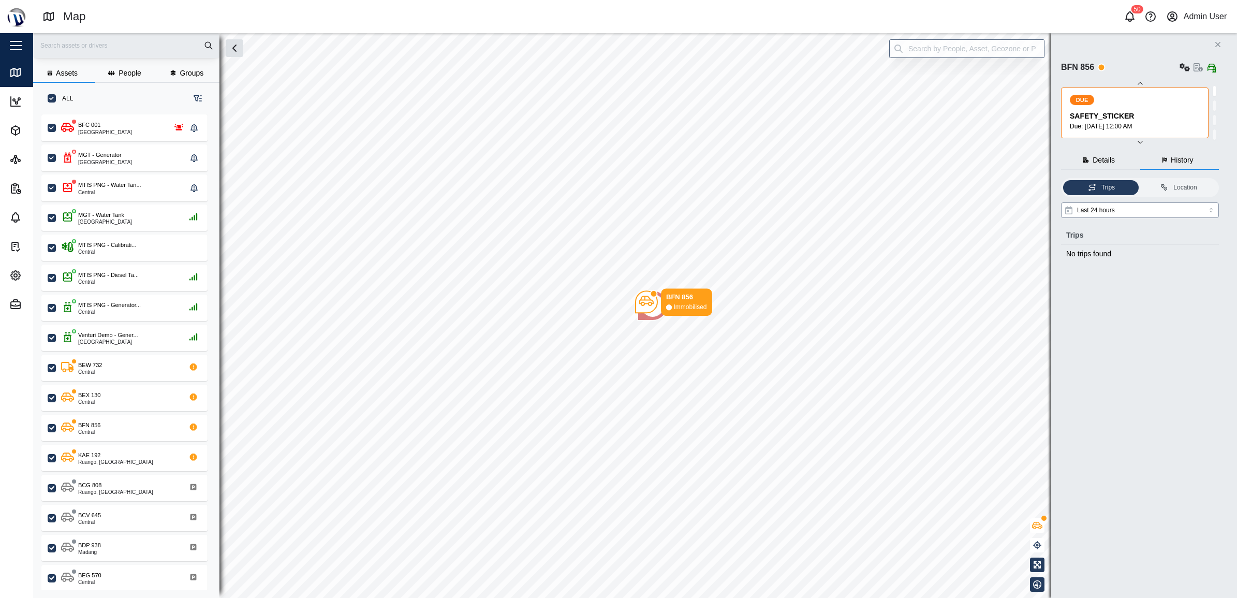
click at [1134, 212] on input "Last 24 hours" at bounding box center [1140, 210] width 158 height 16
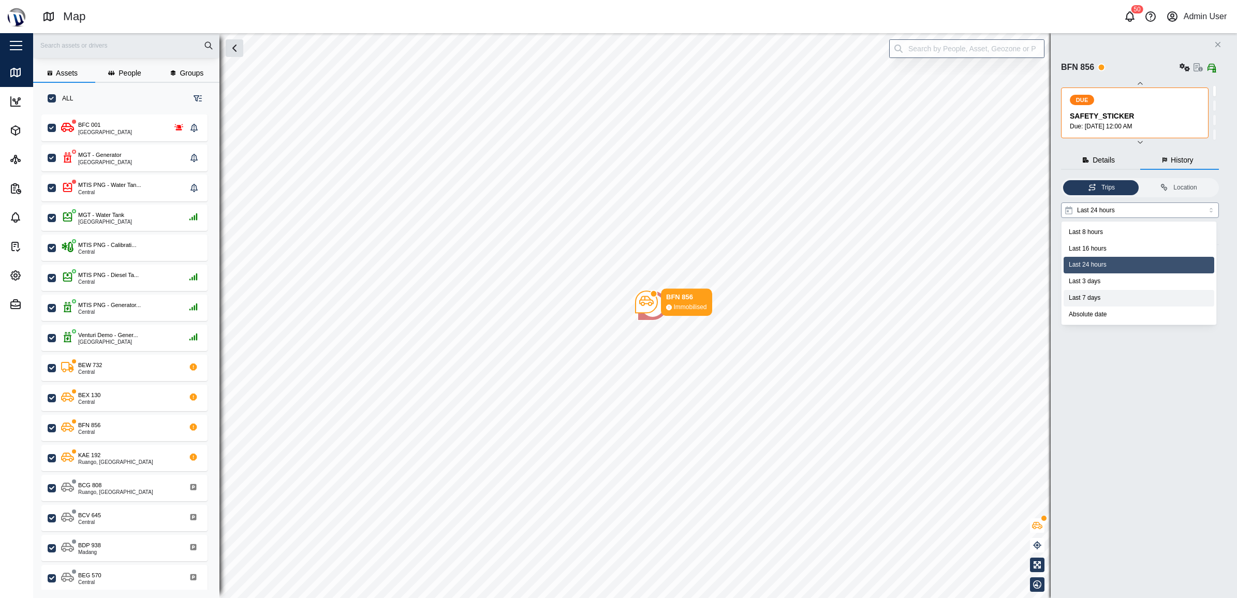
type input "Last 7 days"
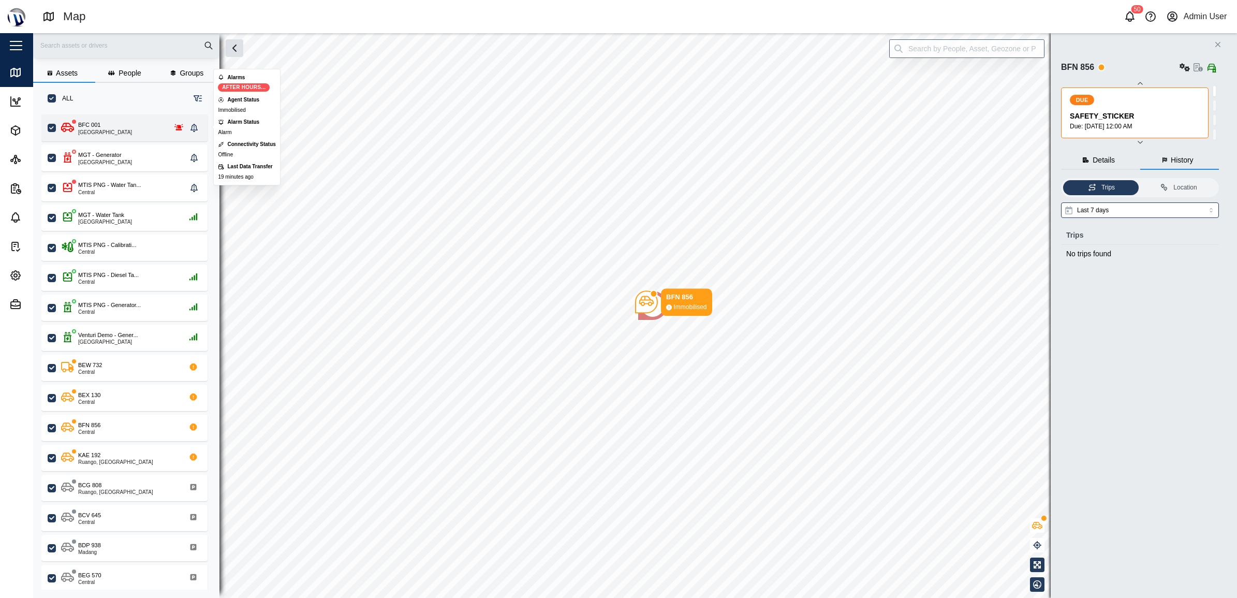
click at [126, 128] on div "BFC 001 Port Moresby" at bounding box center [124, 128] width 126 height 14
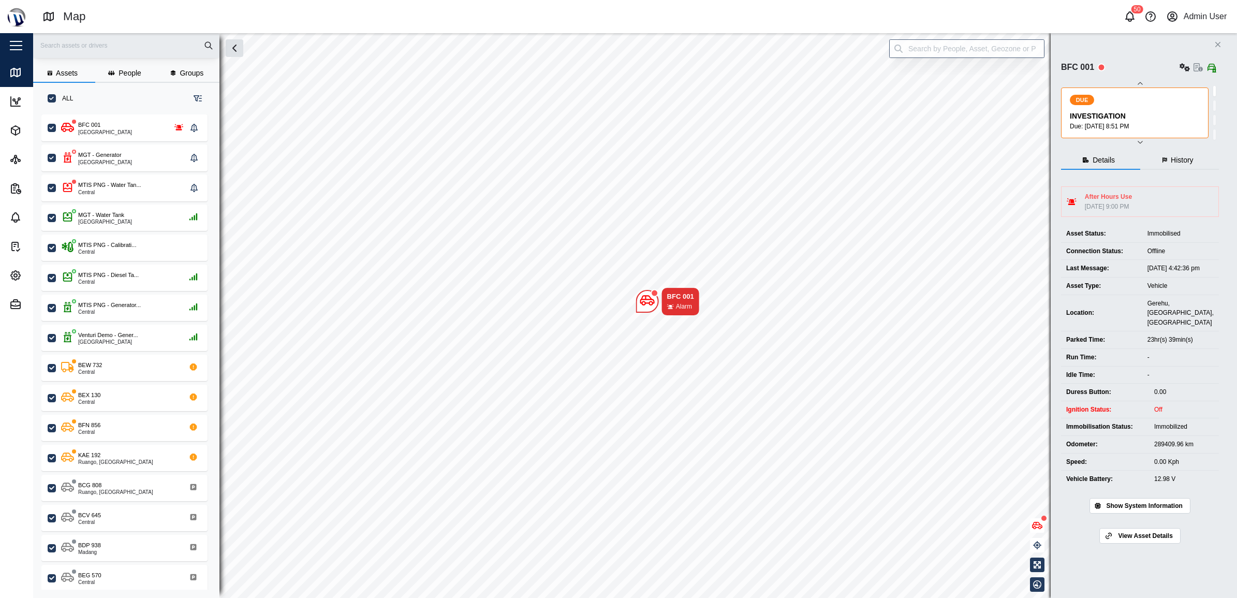
click at [1168, 161] on button "History" at bounding box center [1179, 160] width 79 height 19
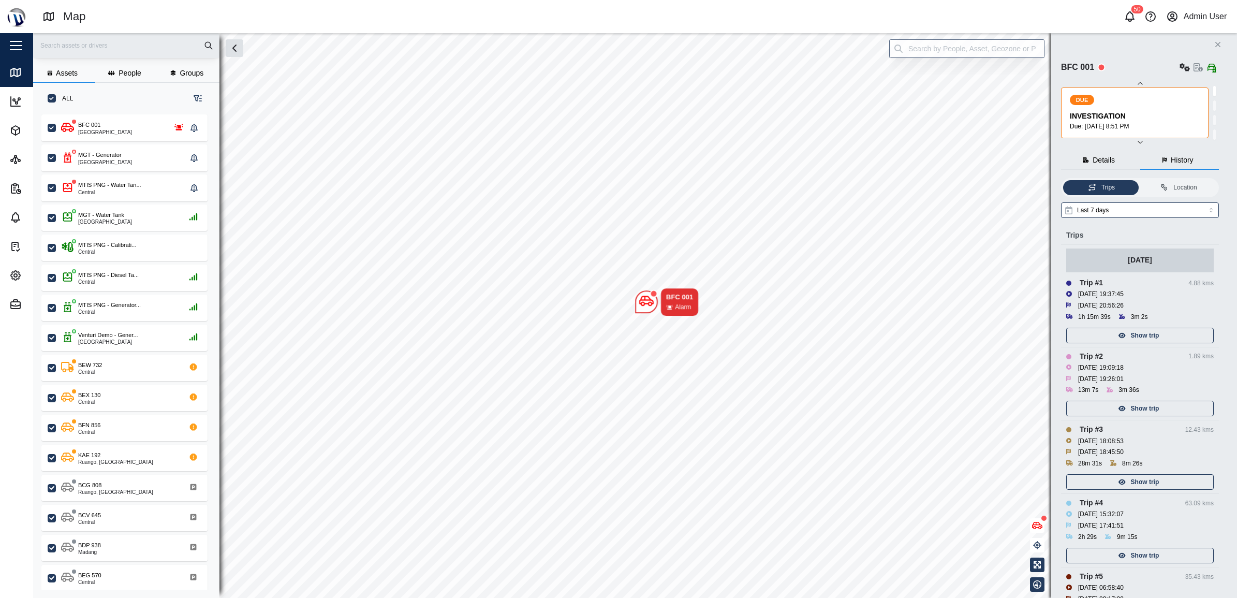
click at [1101, 156] on span "Details" at bounding box center [1104, 159] width 22 height 7
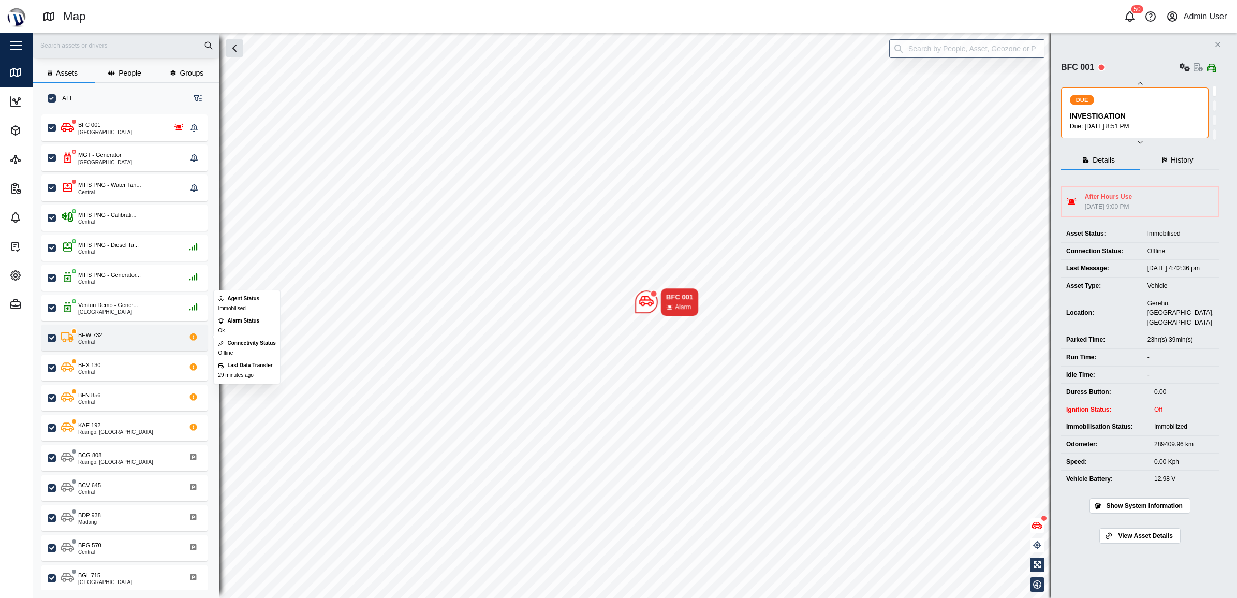
click at [124, 342] on div "BEW 732 Central" at bounding box center [131, 338] width 140 height 14
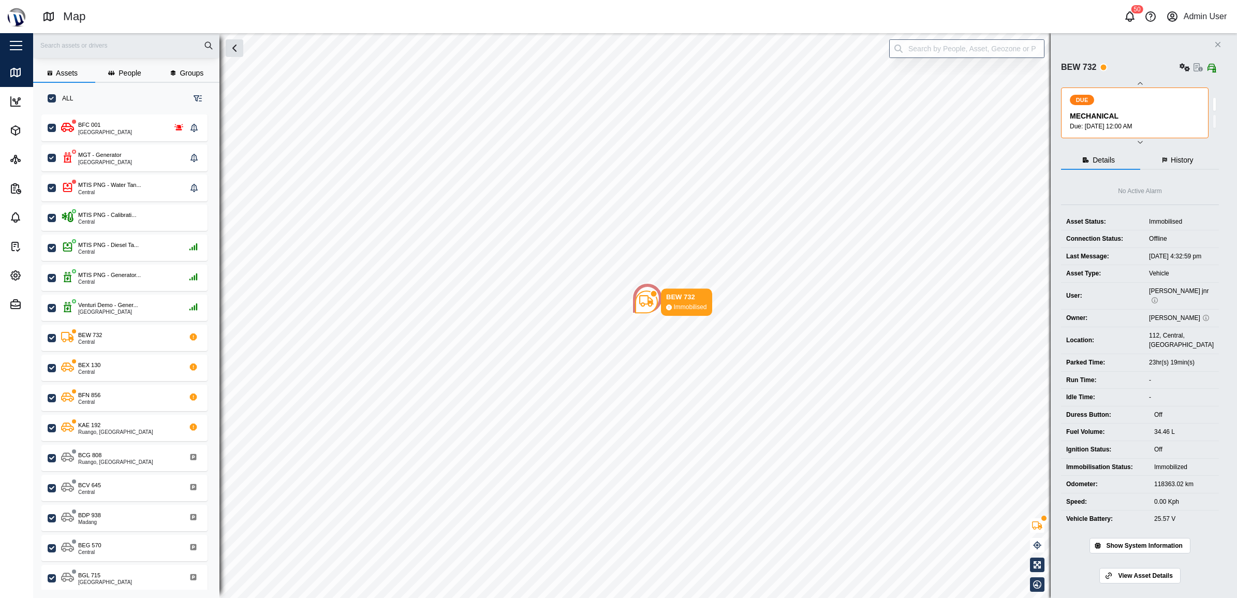
click at [1182, 154] on button "History" at bounding box center [1179, 160] width 79 height 19
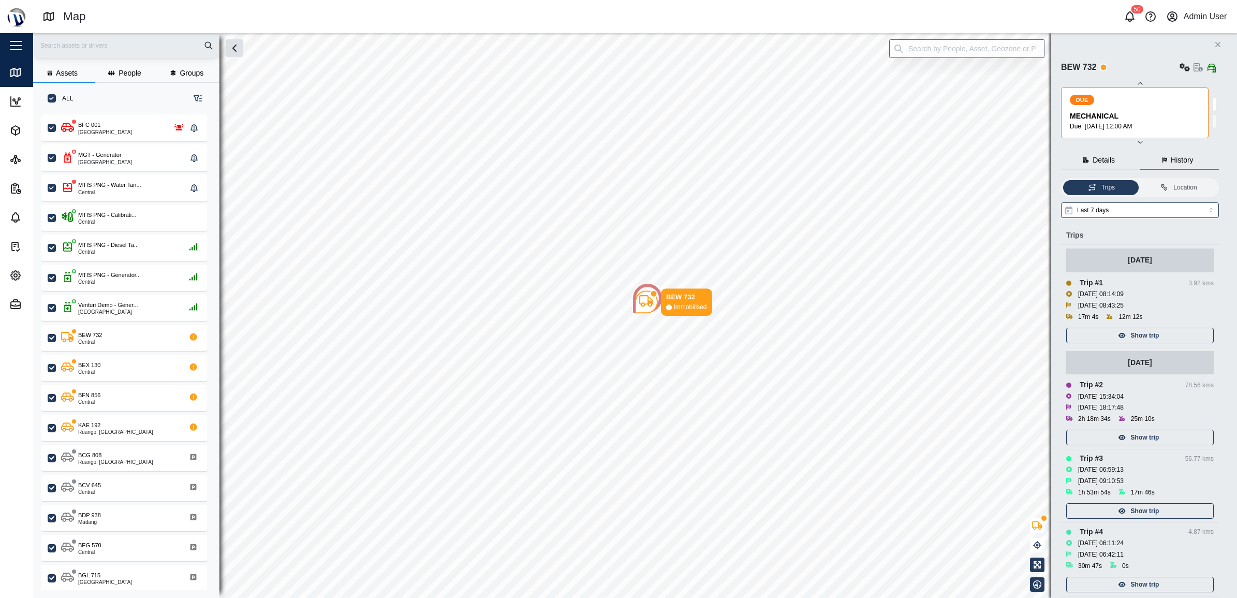
click at [1091, 156] on button "Details" at bounding box center [1100, 160] width 79 height 19
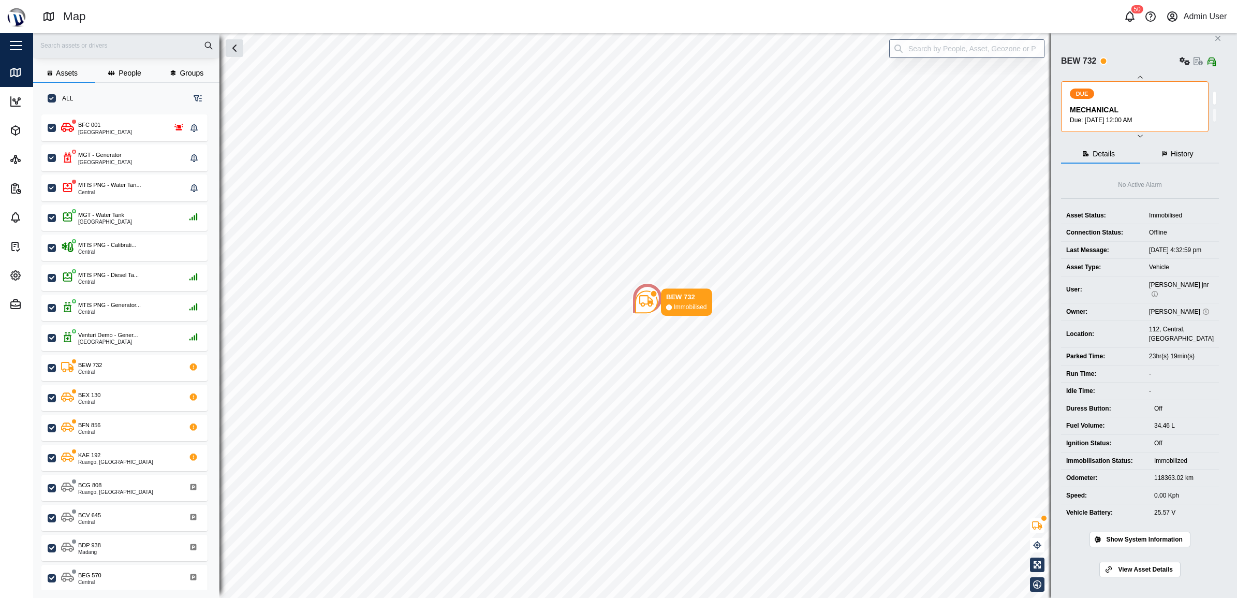
click at [1194, 19] on div "Admin User" at bounding box center [1205, 16] width 43 height 13
click at [1137, 65] on div "Sign Out" at bounding box center [1164, 66] width 112 height 12
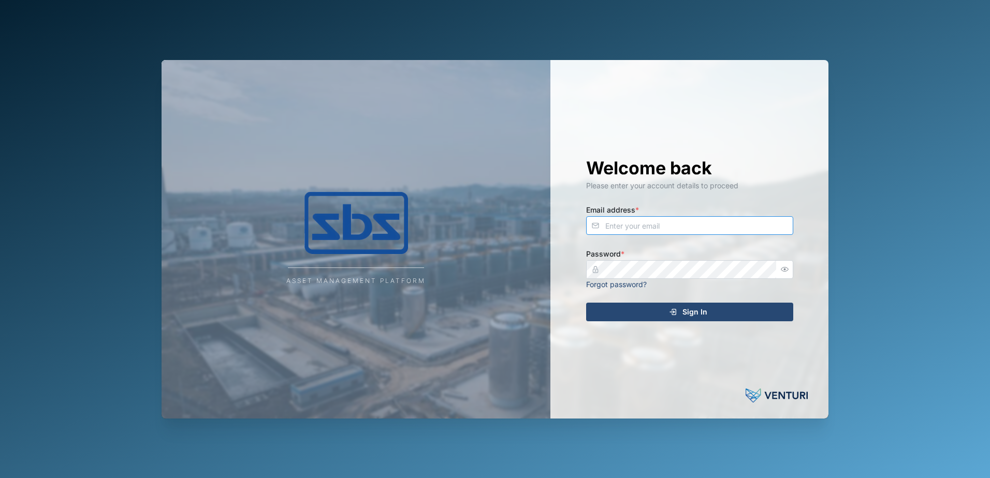
type input "[EMAIL_ADDRESS][DOMAIN_NAME]"
click at [627, 315] on div "Sign In" at bounding box center [688, 312] width 190 height 18
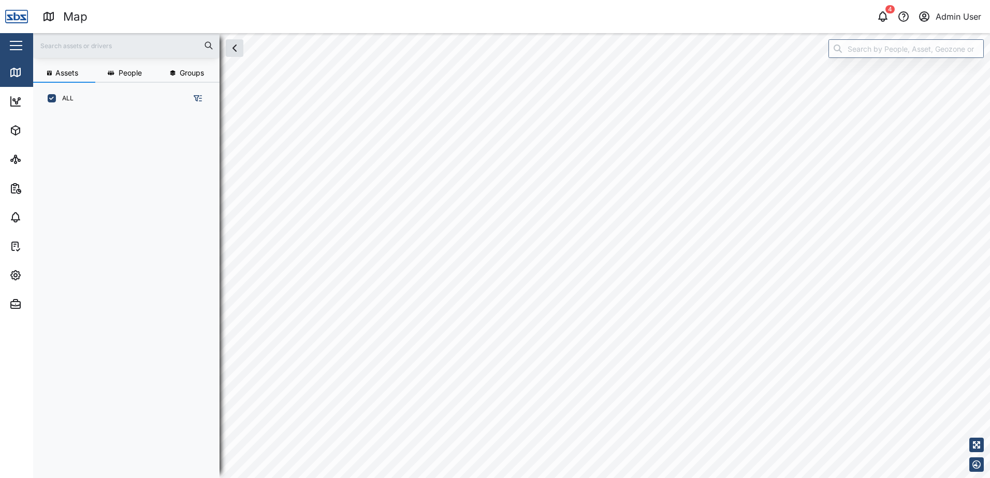
scroll to position [351, 162]
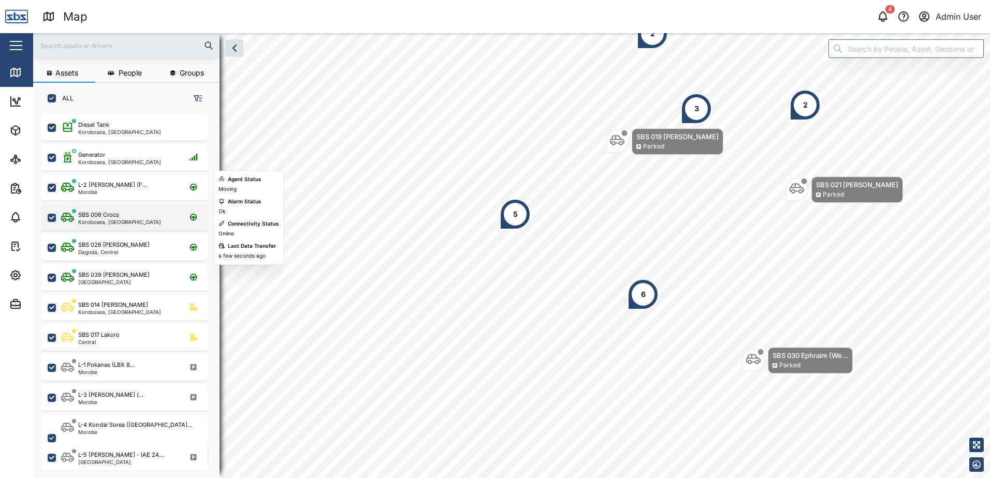
click at [138, 214] on div "SBS 006 Crocs" at bounding box center [119, 215] width 83 height 9
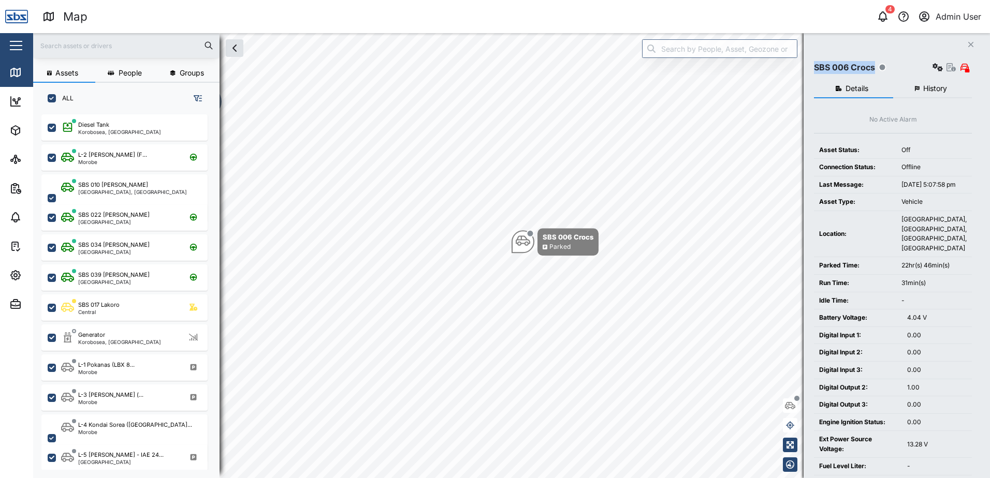
drag, startPoint x: 812, startPoint y: 66, endPoint x: 874, endPoint y: 65, distance: 61.6
click at [874, 65] on div "Close SBS 006 Crocs Details History No Active Alarm Asset Status: Off Connectio…" at bounding box center [896, 255] width 186 height 445
copy div "SBS 006 Crocs"
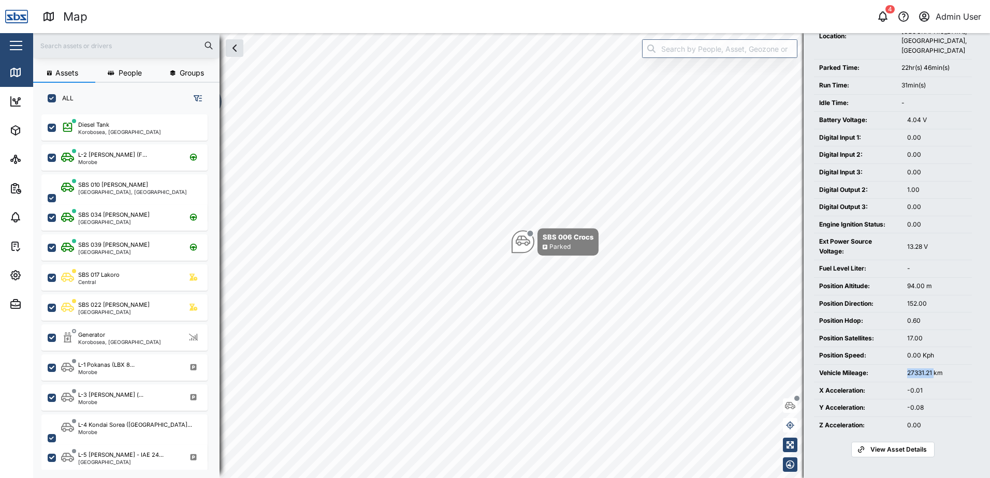
drag, startPoint x: 907, startPoint y: 372, endPoint x: 934, endPoint y: 374, distance: 26.4
click at [934, 374] on div "27331.21 km" at bounding box center [937, 374] width 60 height 10
copy div "27331.21"
